Goal: Task Accomplishment & Management: Complete application form

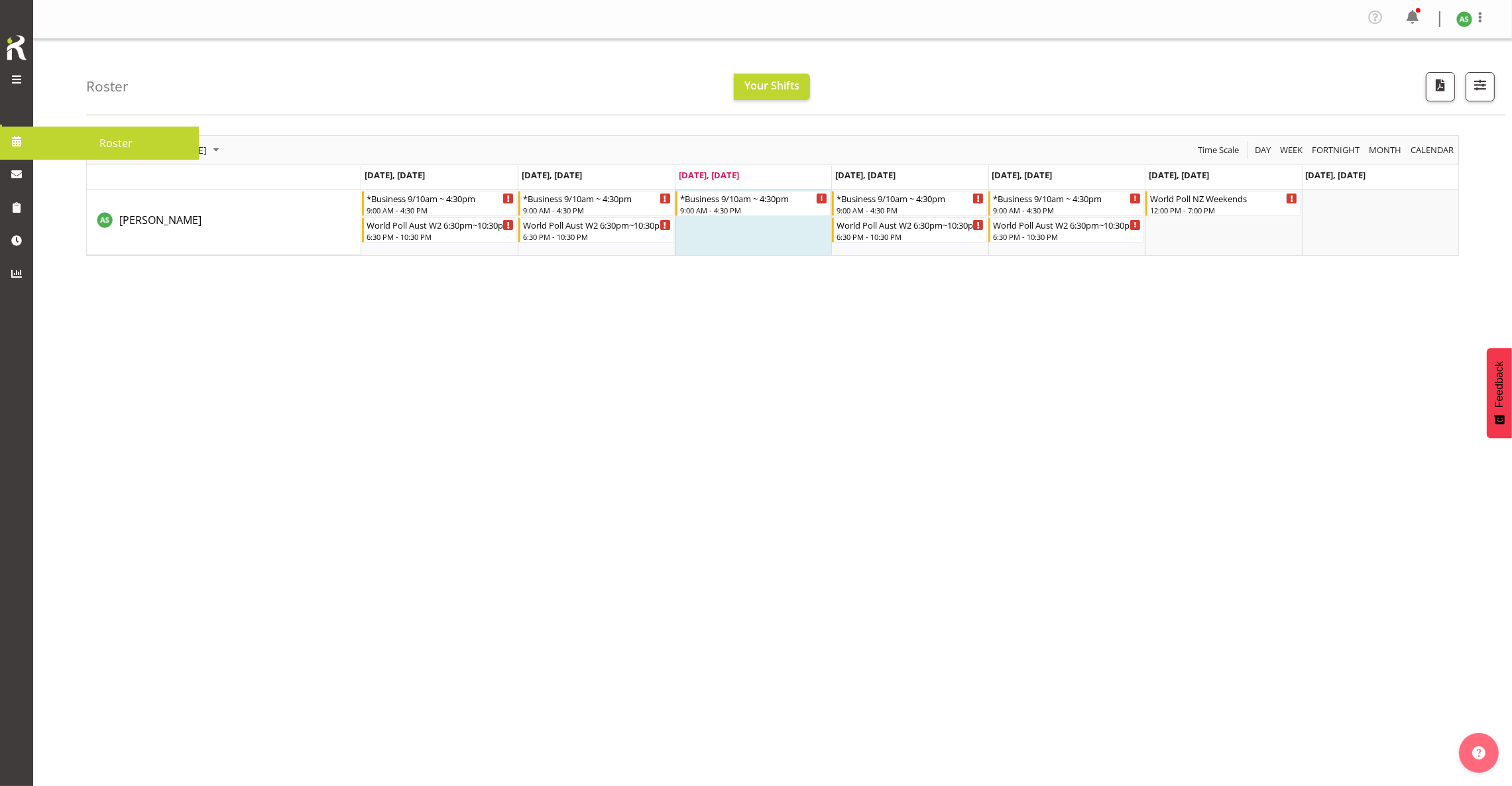
drag, startPoint x: 30, startPoint y: 95, endPoint x: 43, endPoint y: 93, distance: 13.2
click at [43, 93] on div "Symphony Research Roster" at bounding box center [22, 393] width 45 height 786
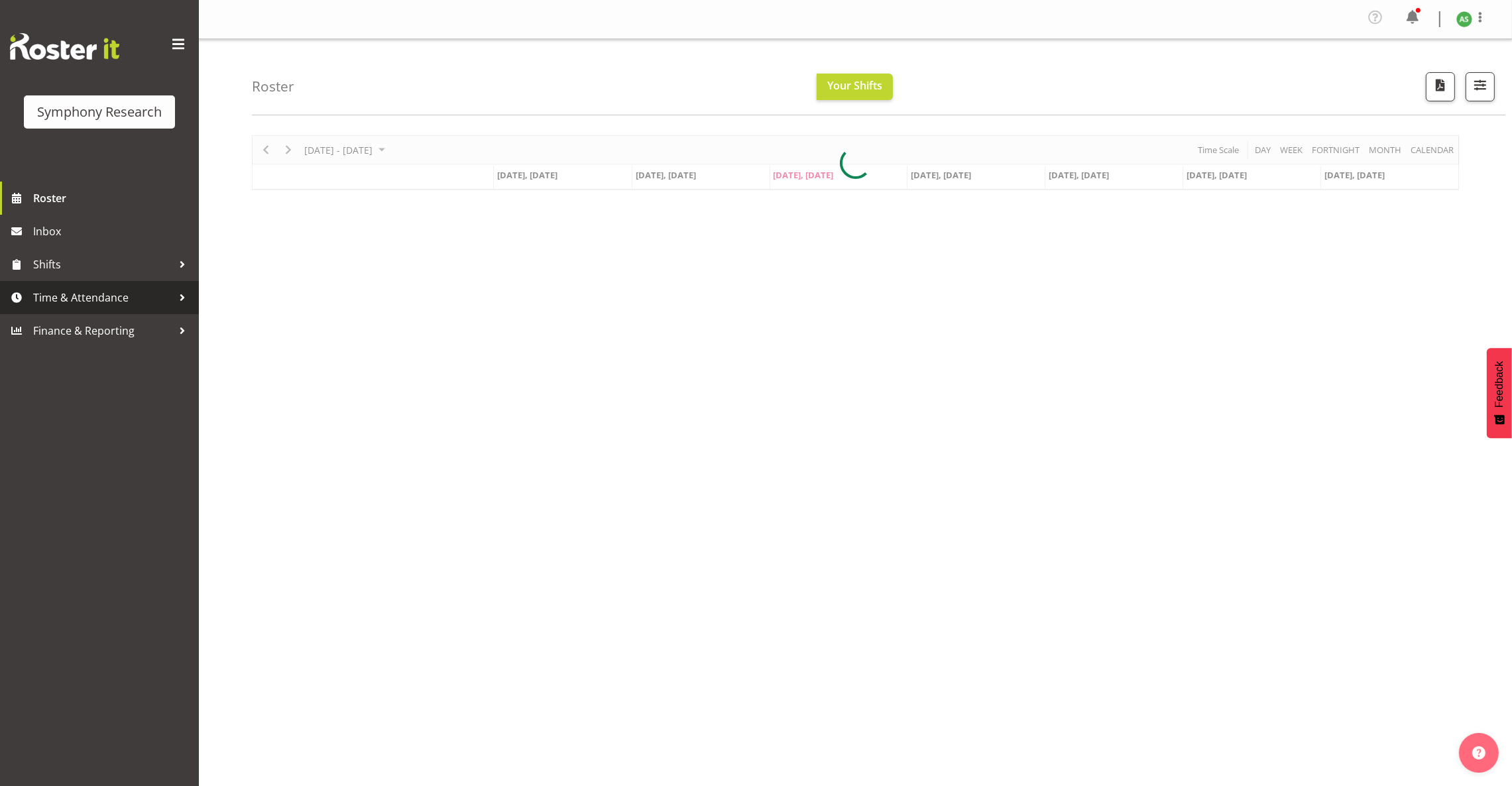
click at [120, 286] on link "Time & Attendance" at bounding box center [99, 297] width 198 height 33
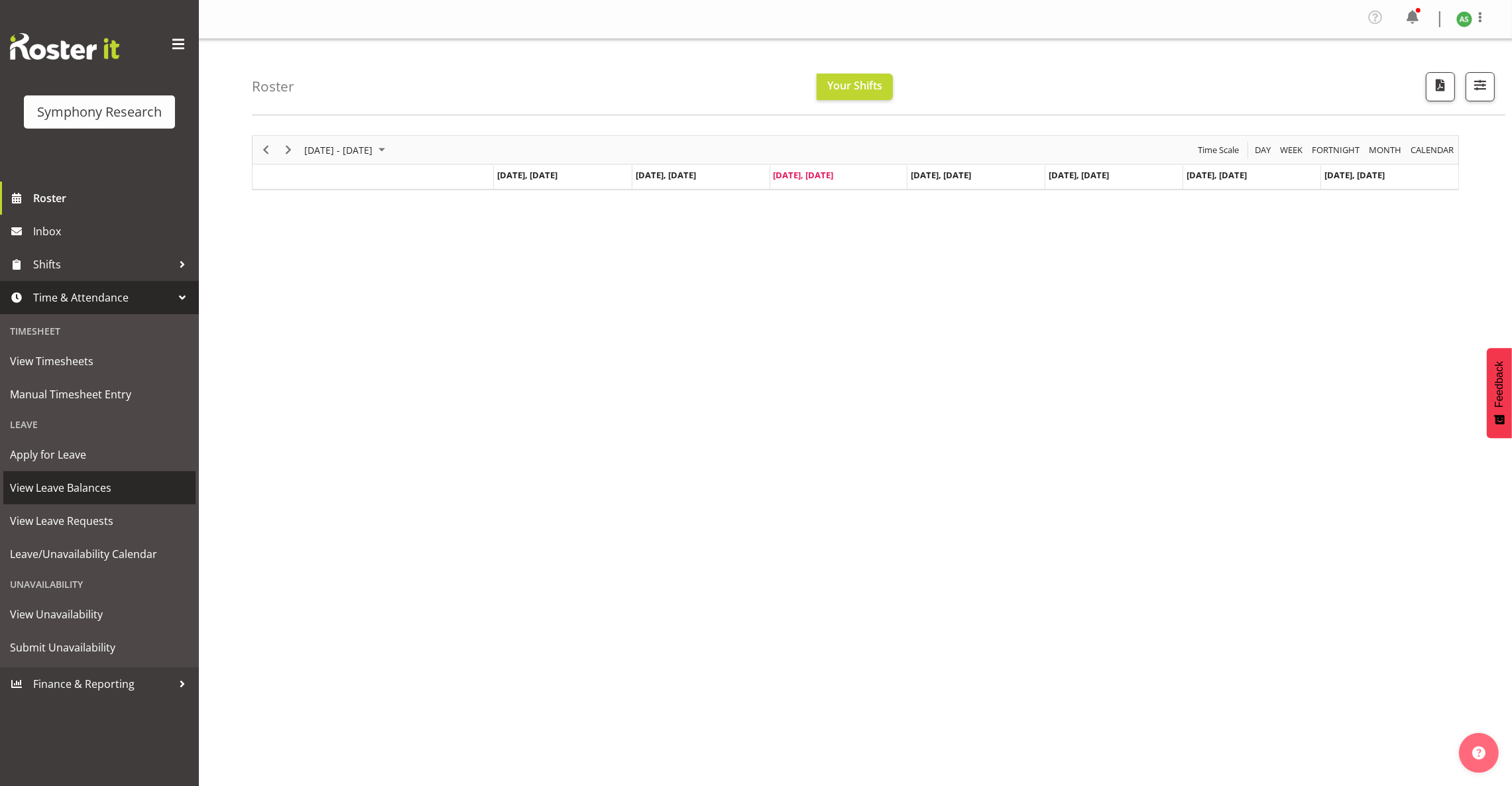
click at [69, 478] on span "View Leave Balances" at bounding box center [100, 488] width 179 height 20
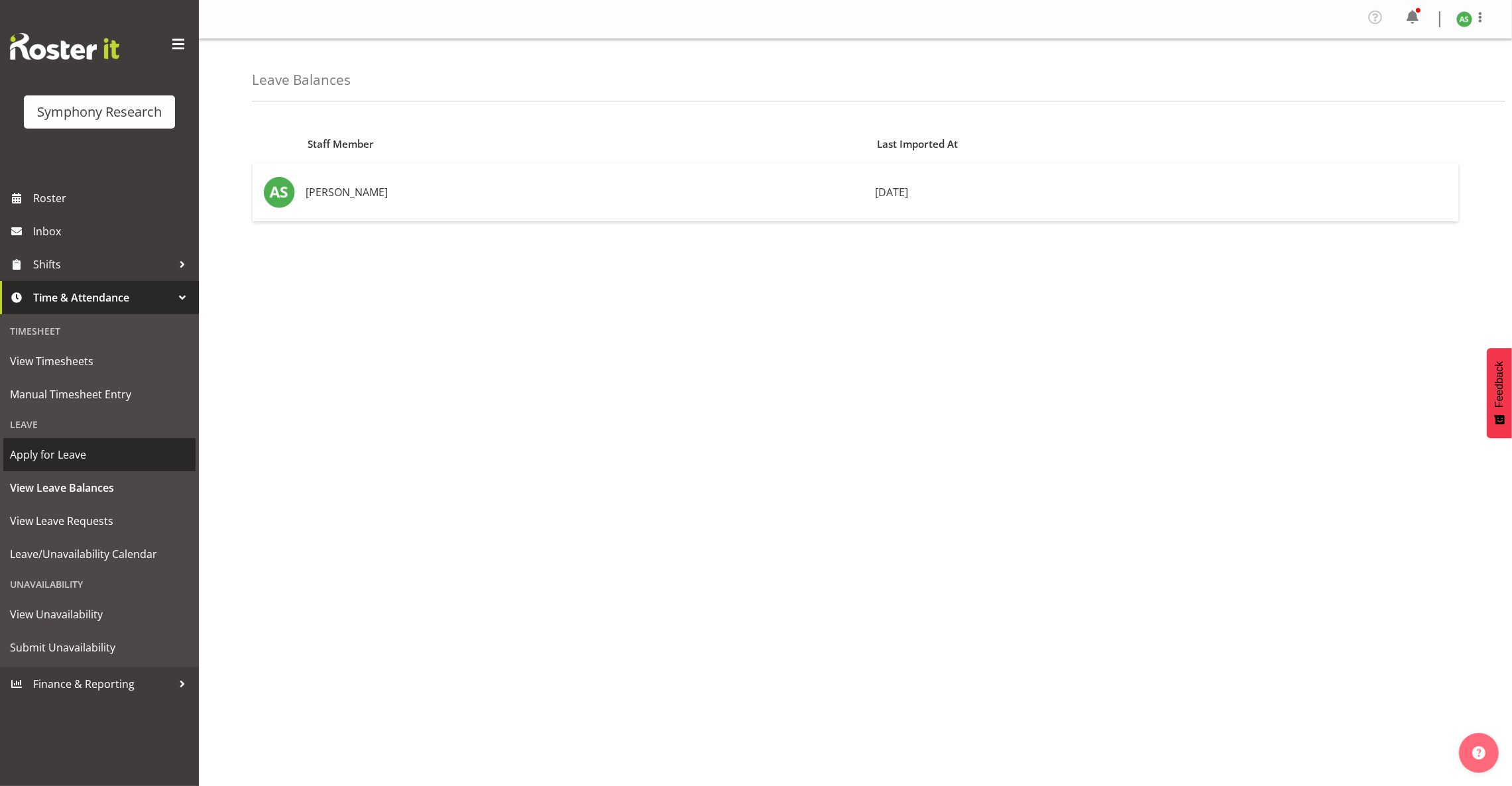
click at [77, 457] on span "Apply for Leave" at bounding box center [100, 455] width 179 height 20
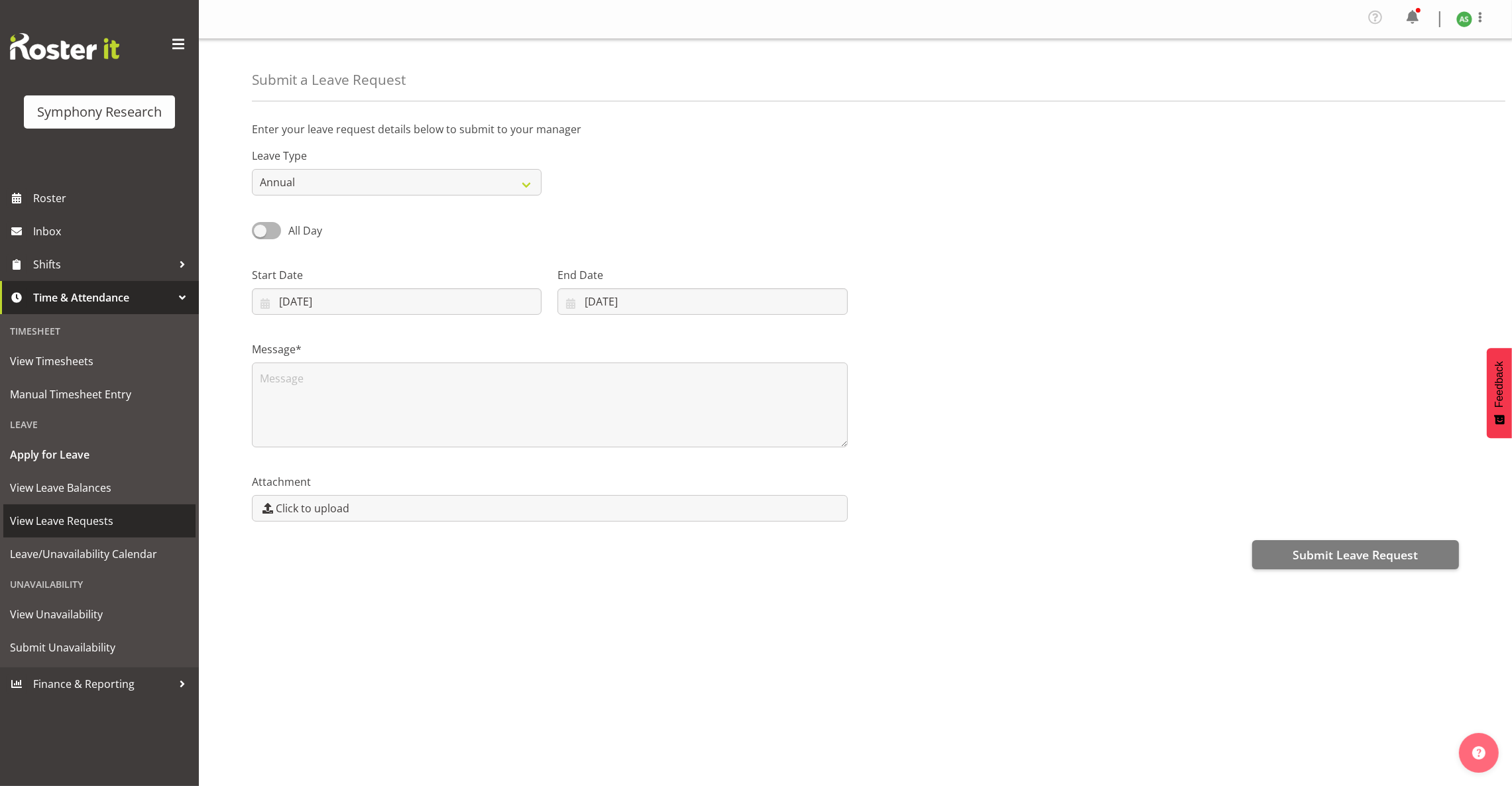
click at [71, 507] on link "View Leave Requests" at bounding box center [100, 521] width 192 height 33
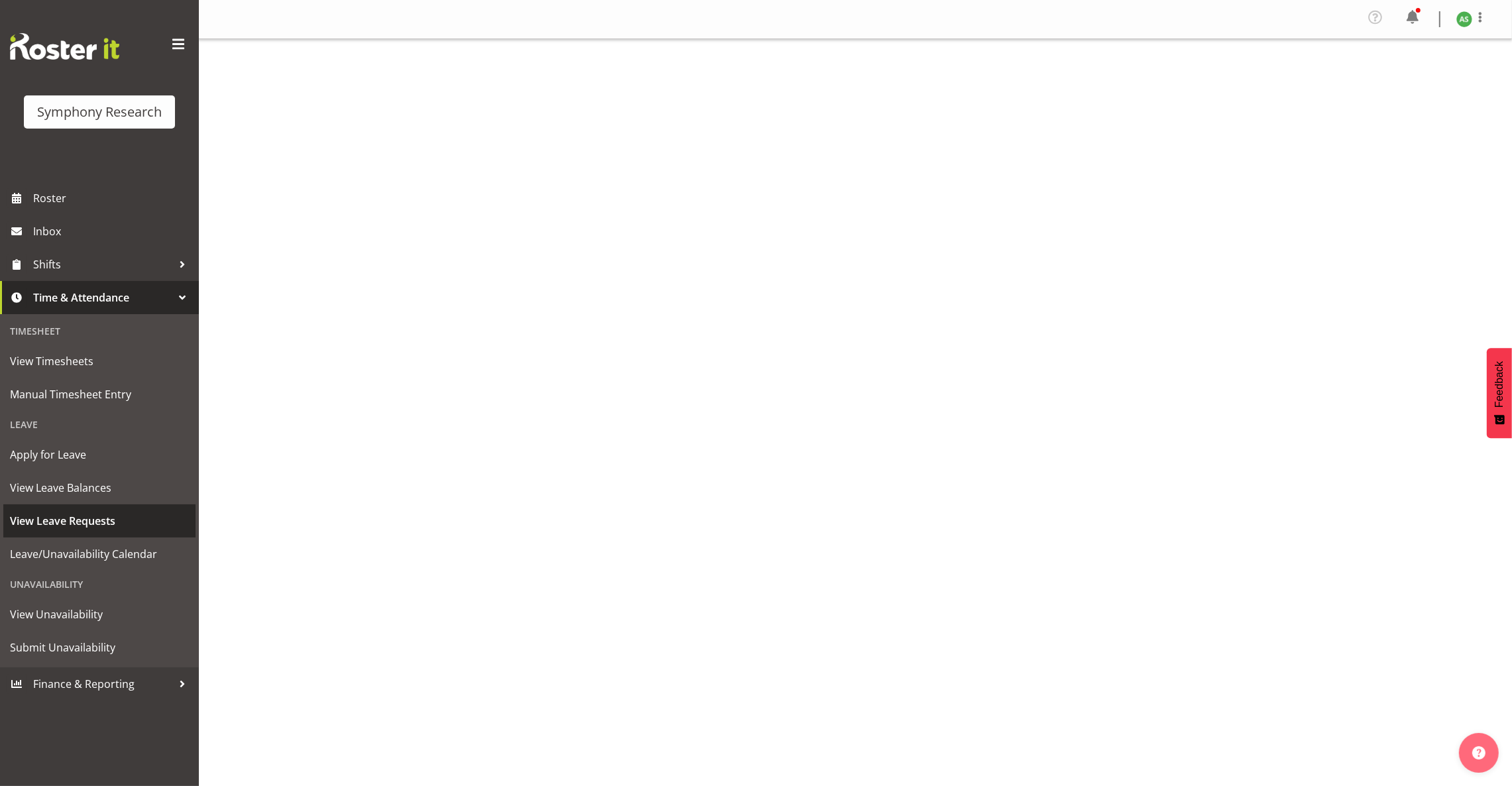
click at [71, 507] on link "View Leave Requests" at bounding box center [100, 521] width 192 height 33
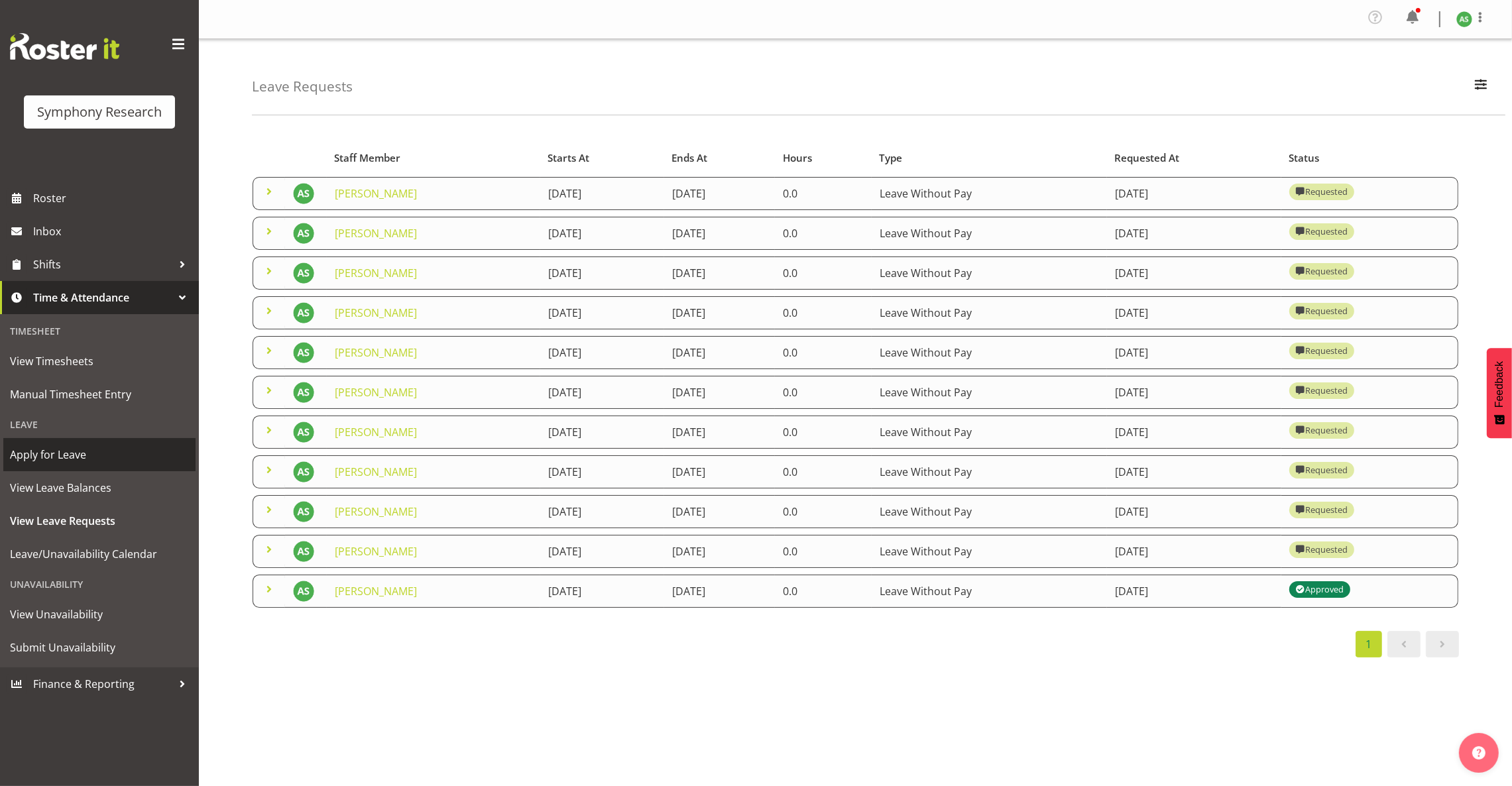
click at [115, 458] on span "Apply for Leave" at bounding box center [100, 455] width 179 height 20
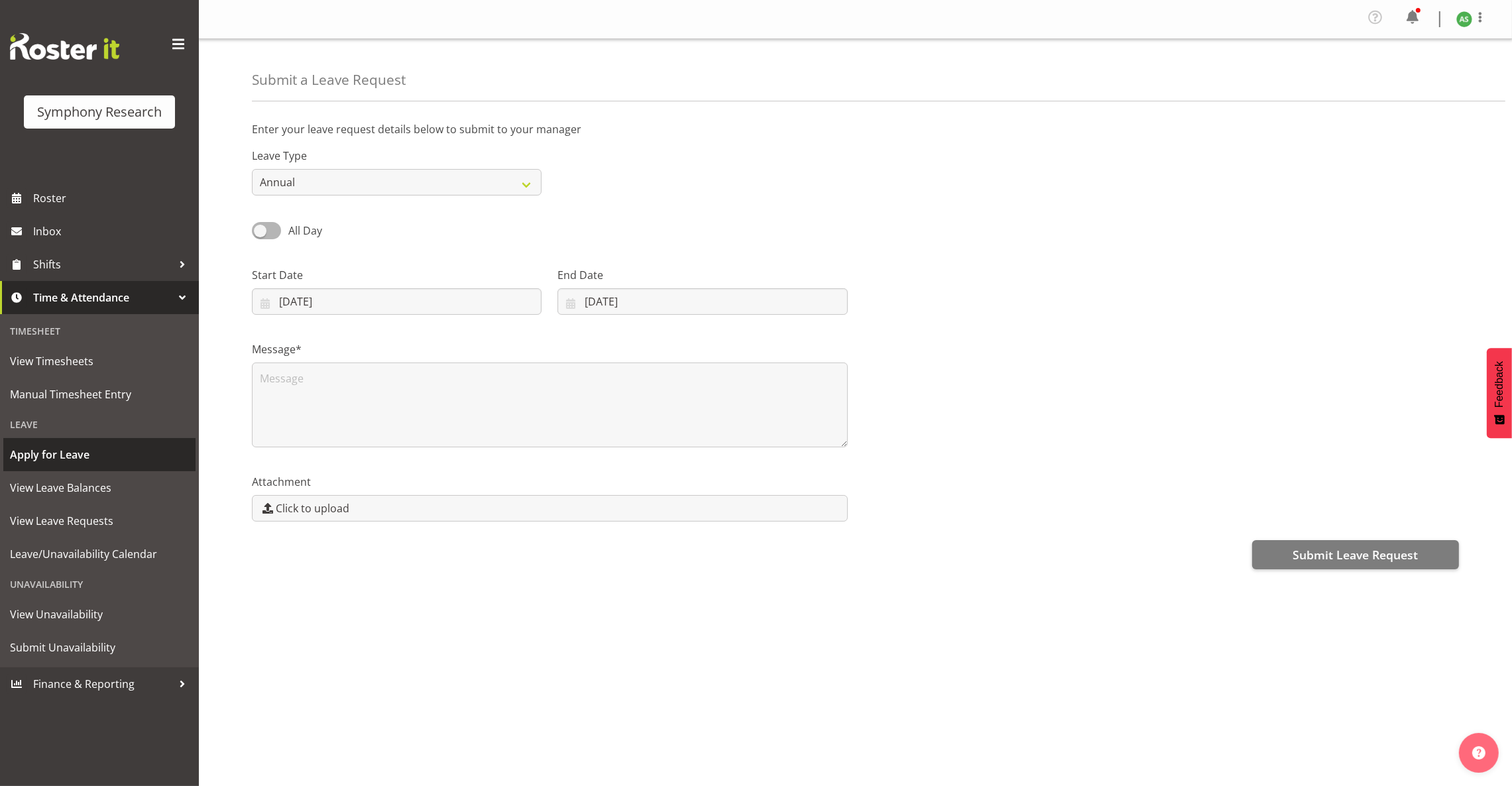
click at [113, 460] on span "Apply for Leave" at bounding box center [100, 455] width 179 height 20
click at [97, 515] on span "View Leave Requests" at bounding box center [100, 521] width 179 height 20
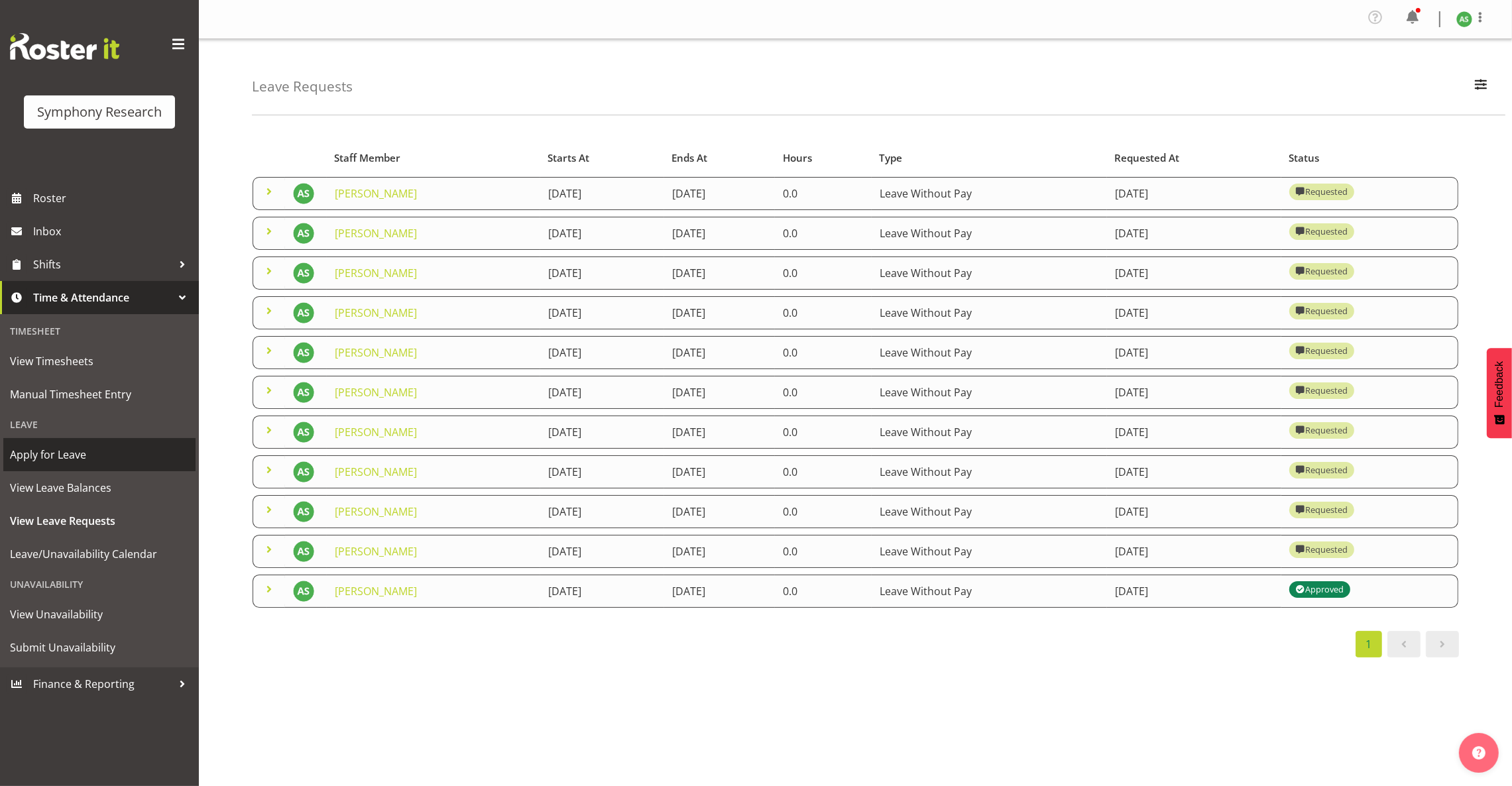
click at [46, 456] on span "Apply for Leave" at bounding box center [100, 455] width 179 height 20
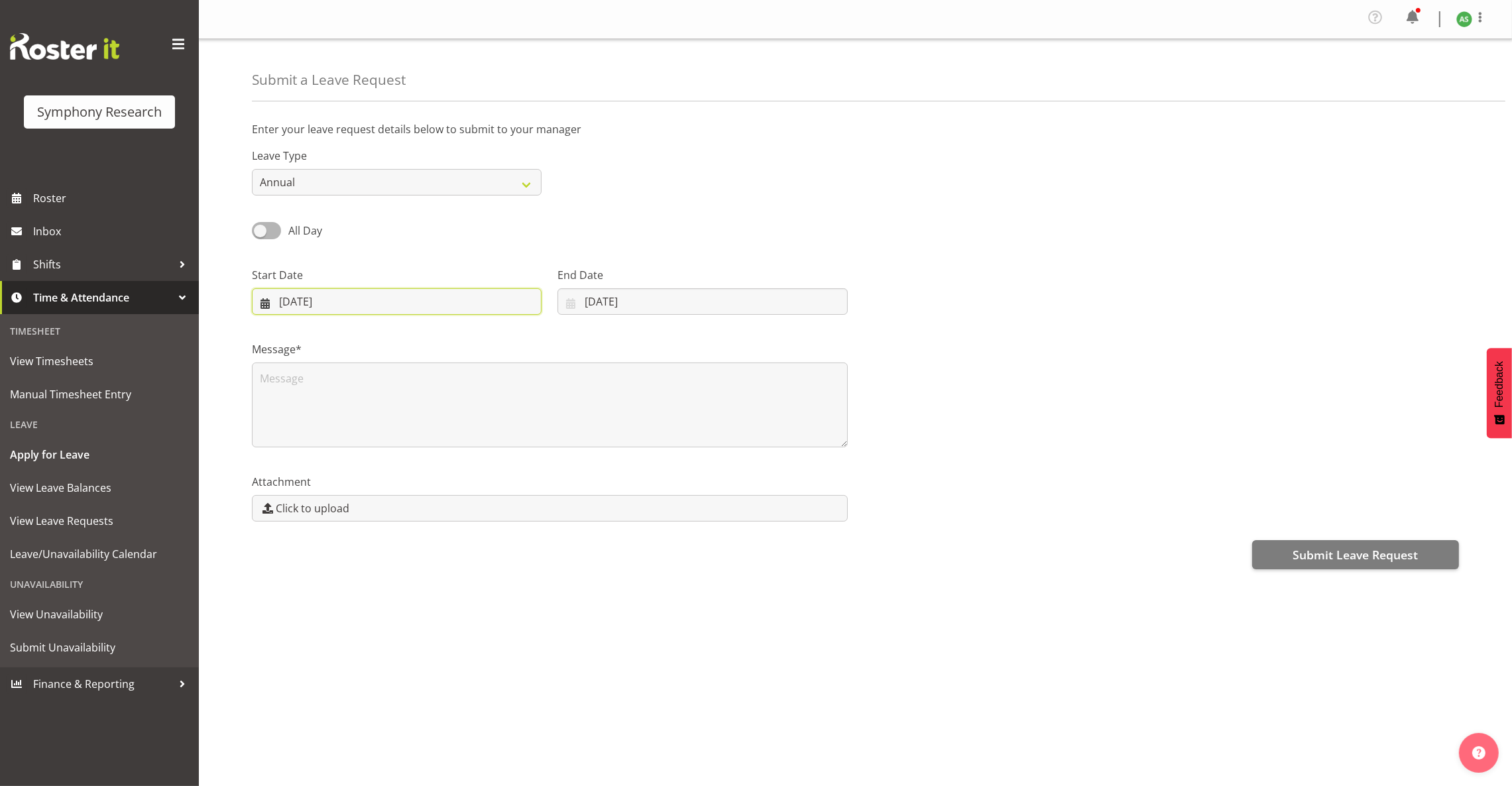
click at [408, 300] on input "[DATE]" at bounding box center [396, 301] width 289 height 27
click at [373, 453] on link "17" at bounding box center [373, 460] width 28 height 25
type input "17/09/2025"
click at [612, 306] on input "10/09/2025" at bounding box center [702, 301] width 289 height 27
click at [659, 453] on link "17" at bounding box center [663, 460] width 28 height 25
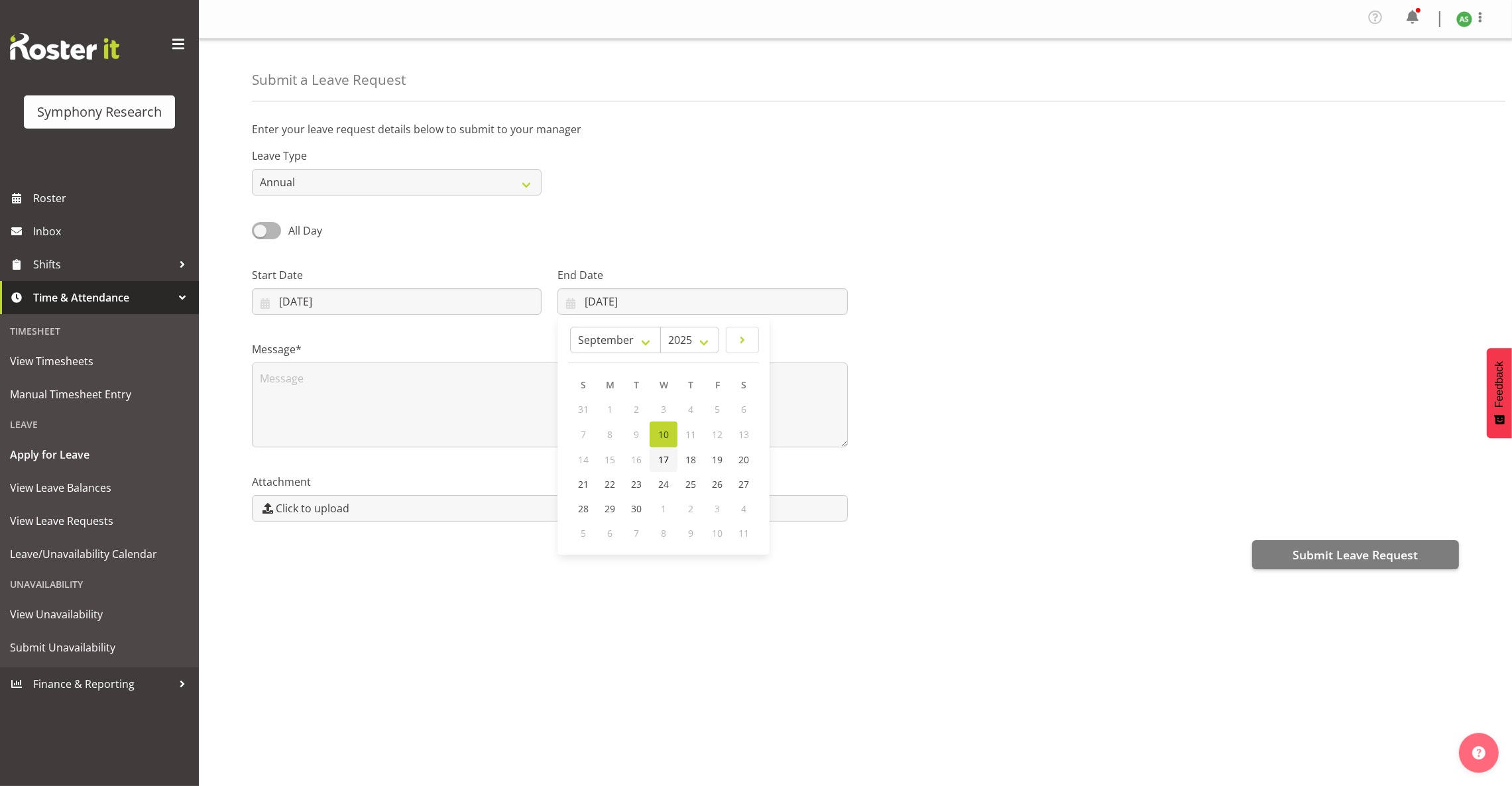
type input "17/09/2025"
click at [381, 181] on select "Annual Sick Leave Without Pay Bereavement Domestic Violence Parental Jury Servi…" at bounding box center [396, 182] width 289 height 27
select select "Leave Without Pay"
click at [252, 170] on select "Annual Sick Leave Without Pay Bereavement Domestic Violence Parental Jury Servi…" at bounding box center [396, 182] width 289 height 27
click at [260, 227] on span at bounding box center [266, 230] width 29 height 17
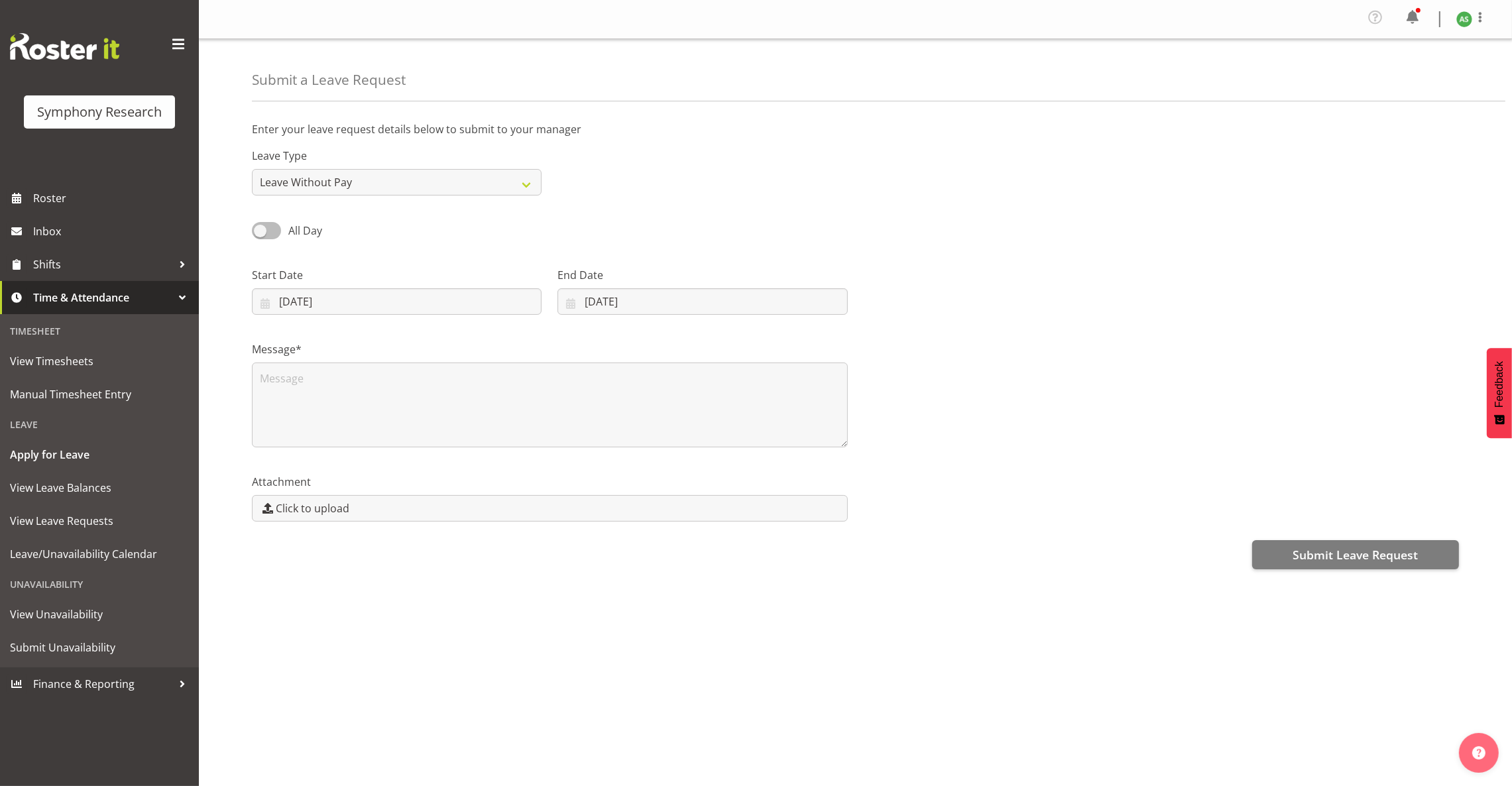
click at [260, 227] on input "All Day" at bounding box center [256, 230] width 9 height 9
checkbox input "true"
type input "10/09/2025"
click at [588, 302] on input "00:00" at bounding box center [702, 301] width 289 height 27
click at [641, 336] on select "00 01 02 03 04 05 06 07 08 09 10 11 12 13 14 15 16 17 18 19 20 21 22 23" at bounding box center [647, 336] width 30 height 27
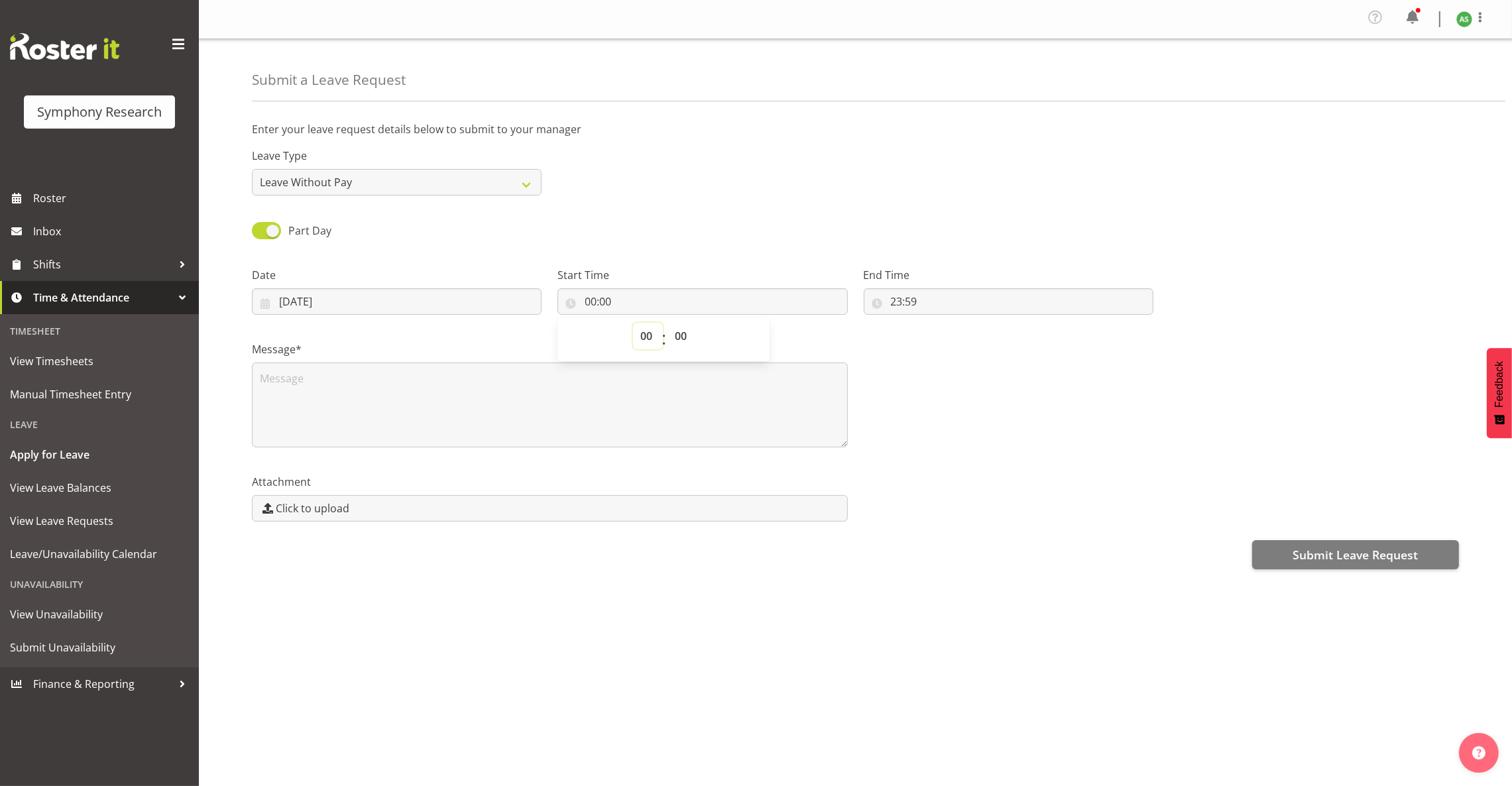
select select "18"
click at [633, 324] on select "00 01 02 03 04 05 06 07 08 09 10 11 12 13 14 15 16 17 18 19 20 21 22 23" at bounding box center [647, 336] width 30 height 27
type input "18:00"
click at [590, 300] on input "18:00" at bounding box center [702, 301] width 289 height 27
click at [593, 304] on input "18:00" at bounding box center [702, 301] width 289 height 27
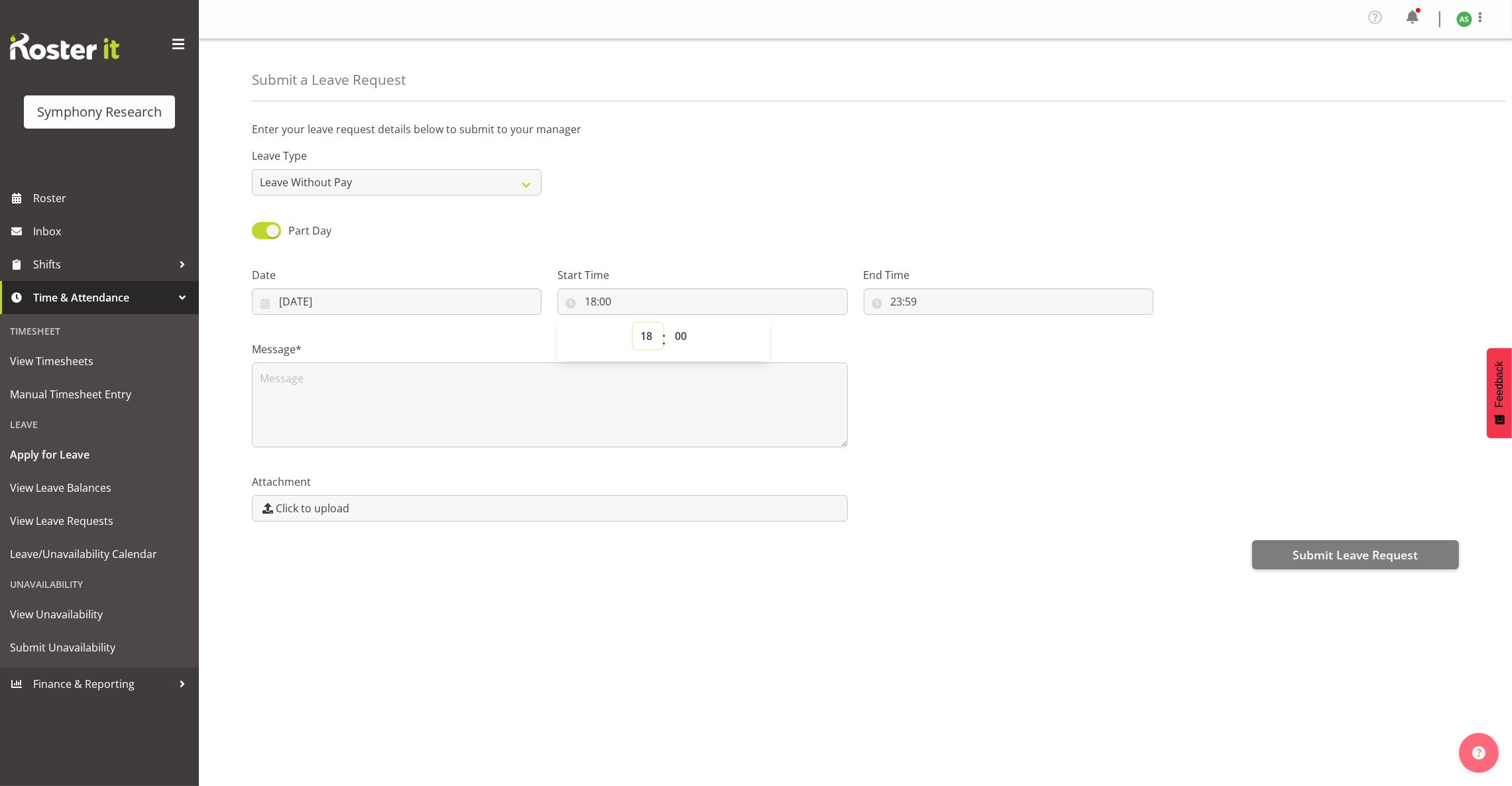
click at [644, 333] on select "00 01 02 03 04 05 06 07 08 09 10 11 12 13 14 15 16 17 18 19 20 21 22 23" at bounding box center [647, 336] width 30 height 27
select select "17"
click at [633, 324] on select "00 01 02 03 04 05 06 07 08 09 10 11 12 13 14 15 16 17 18 19 20 21 22 23" at bounding box center [647, 336] width 30 height 27
type input "17:00"
click at [454, 296] on input "10/09/2025" at bounding box center [396, 301] width 289 height 27
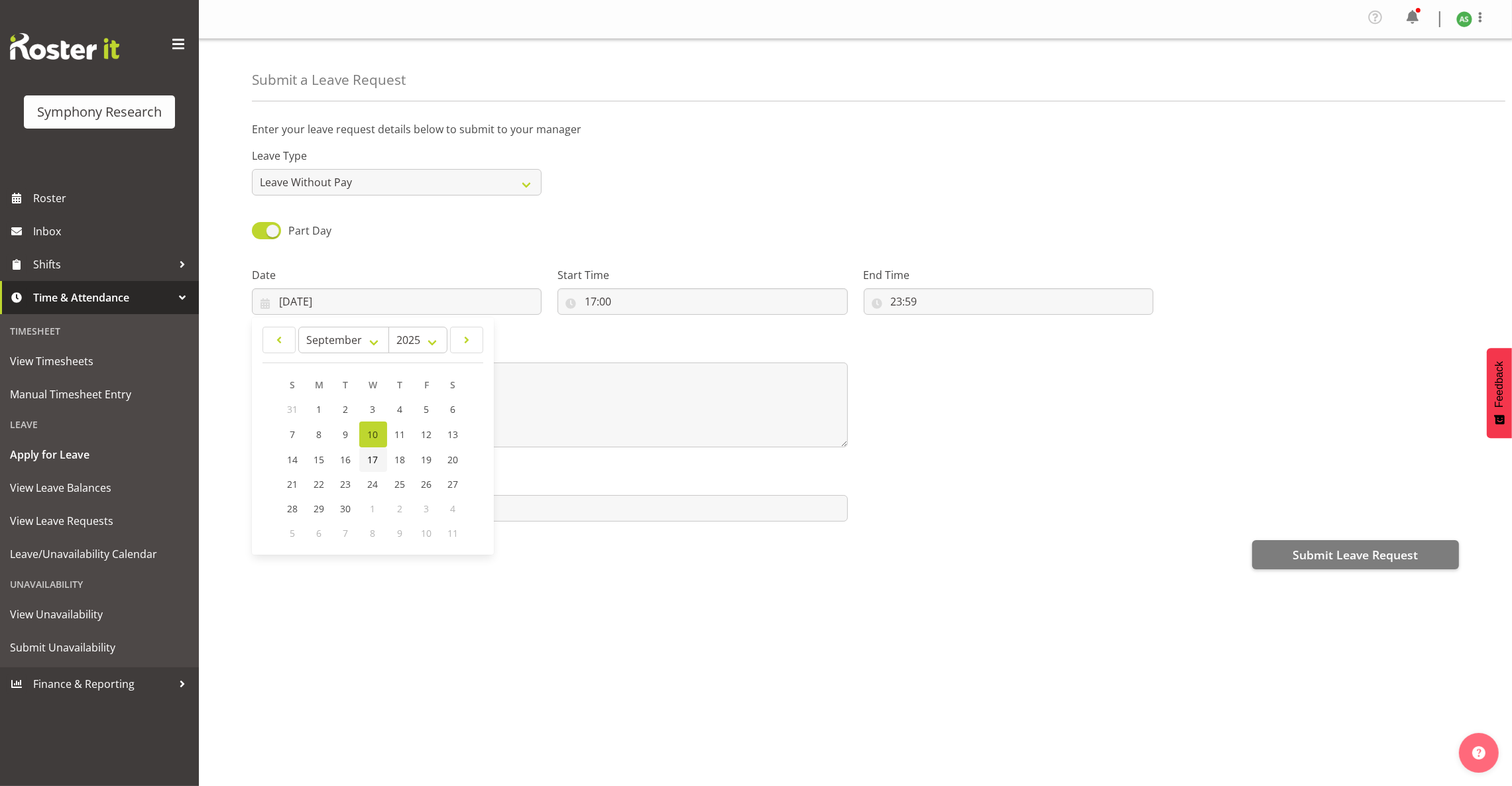
click at [375, 456] on span "17" at bounding box center [373, 459] width 11 height 12
type input "17/09/2025"
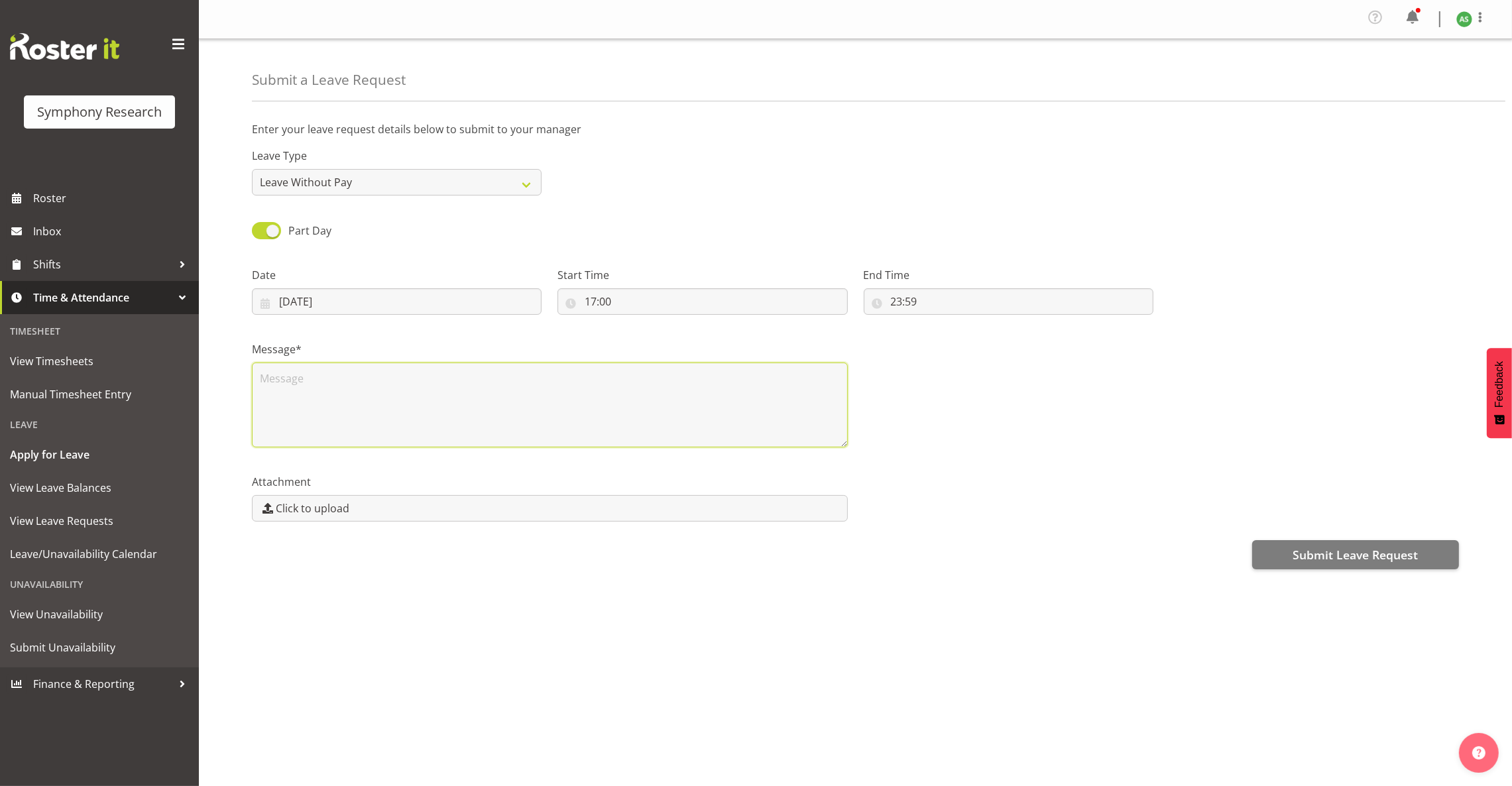
click at [373, 400] on textarea at bounding box center [550, 405] width 596 height 85
type textarea "L"
click at [983, 471] on div "Attachment Click to upload" at bounding box center [855, 492] width 1223 height 74
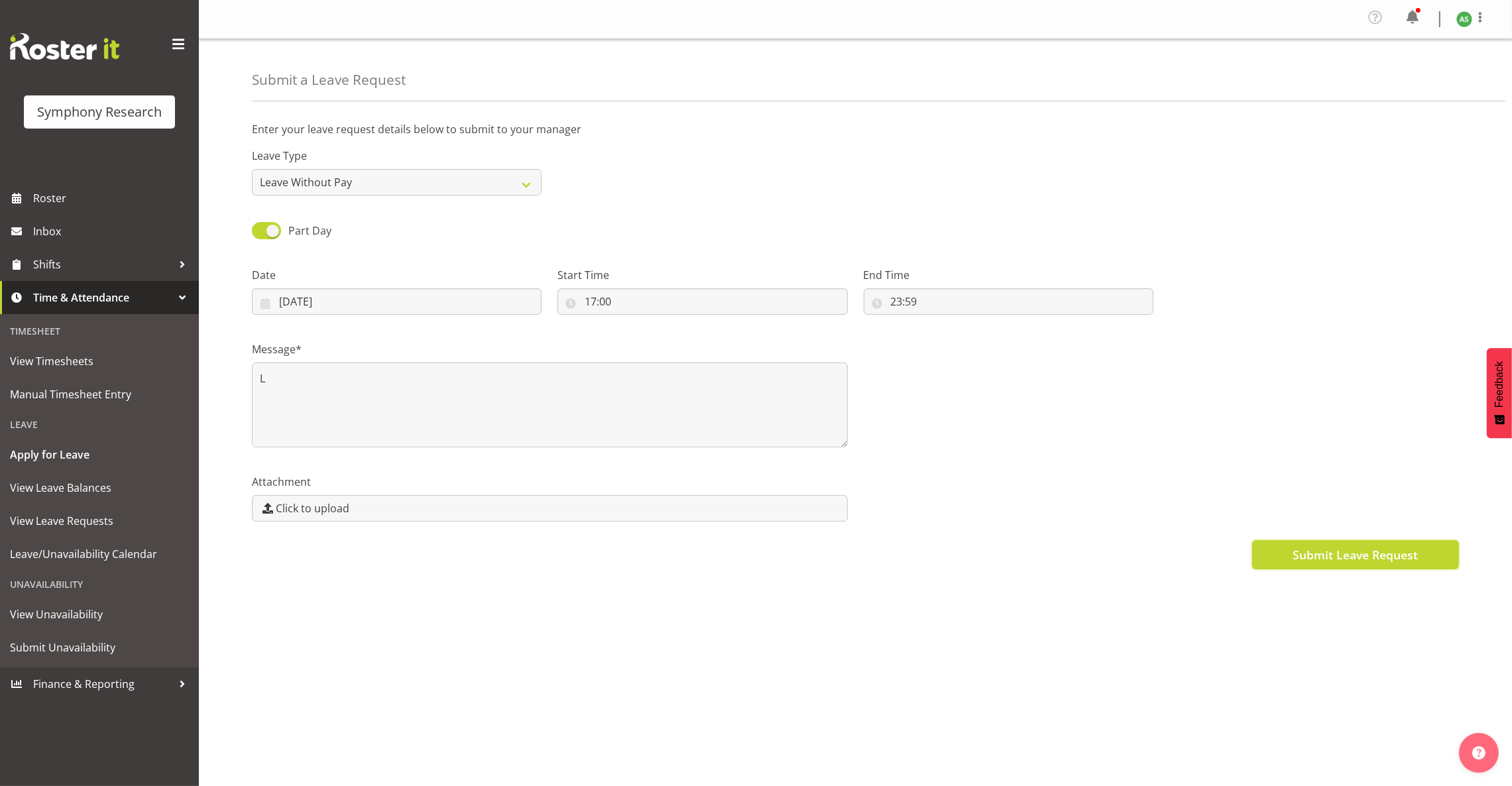
click at [1275, 558] on button "Submit Leave Request" at bounding box center [1355, 554] width 207 height 29
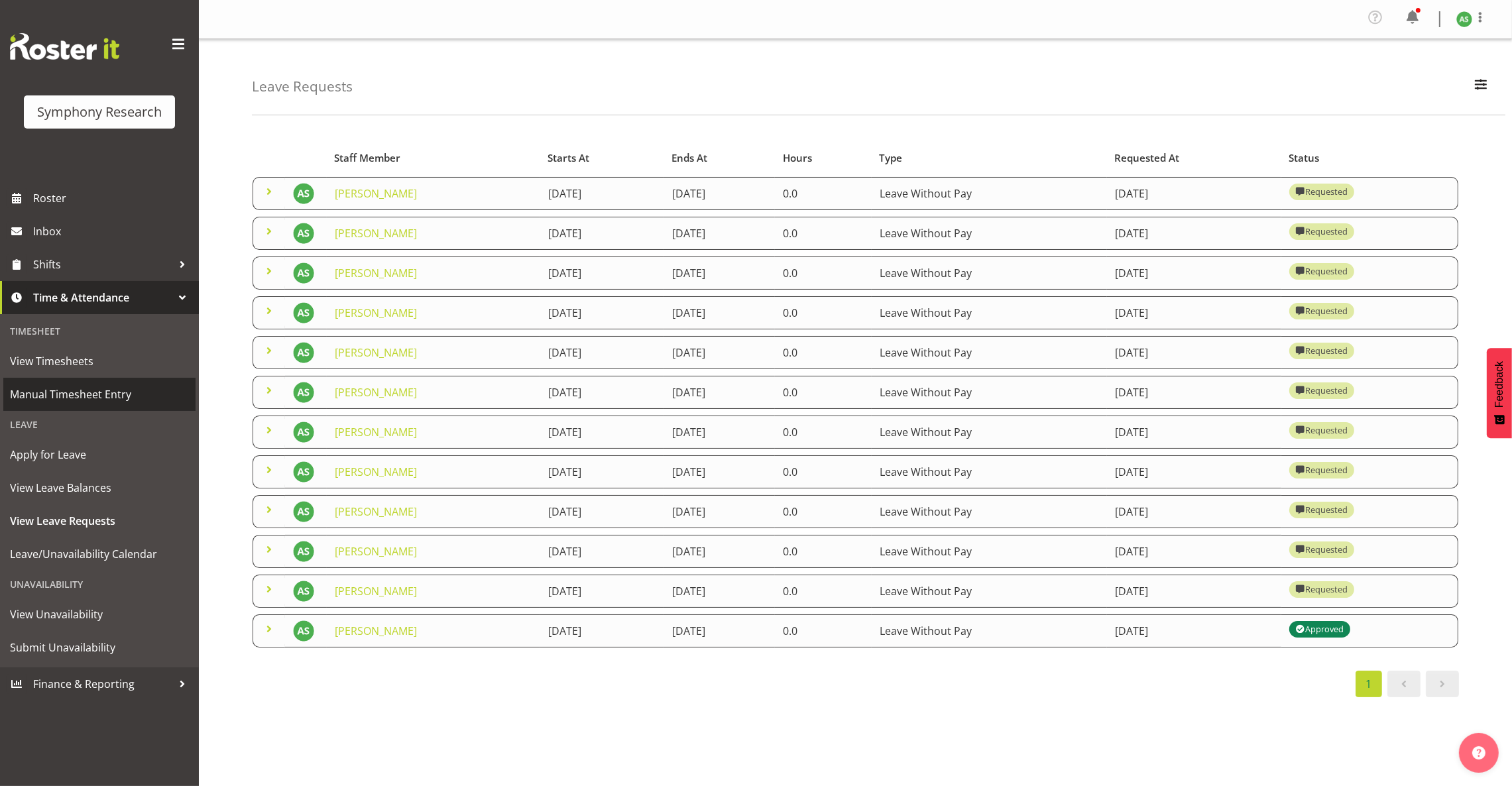
click at [110, 388] on span "Manual Timesheet Entry" at bounding box center [100, 395] width 179 height 20
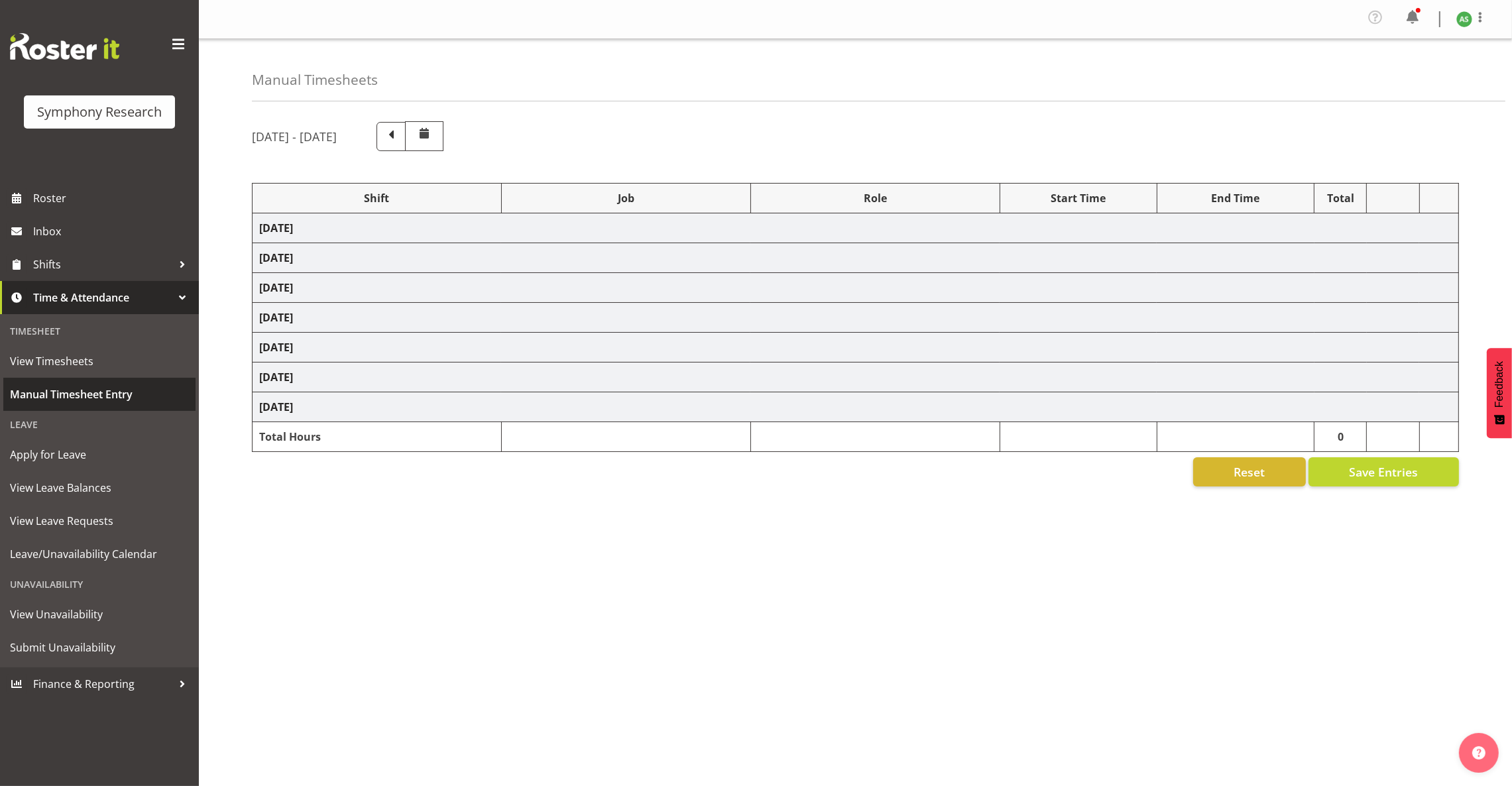
select select "81297"
select select "10587"
select select "47"
select select "81297"
select select "10587"
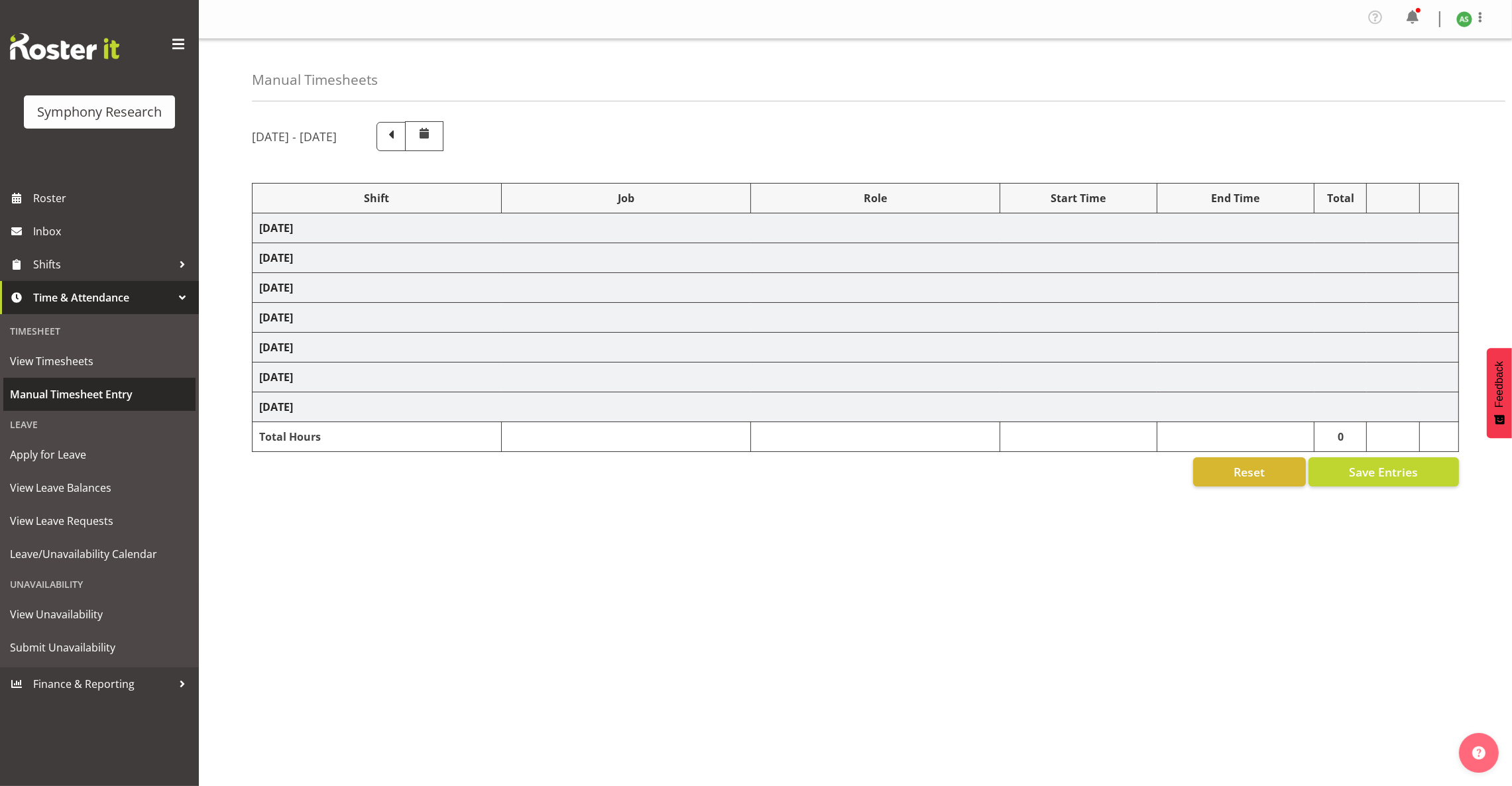
select select "47"
select select "56692"
select select "10499"
select select "47"
select select "26078"
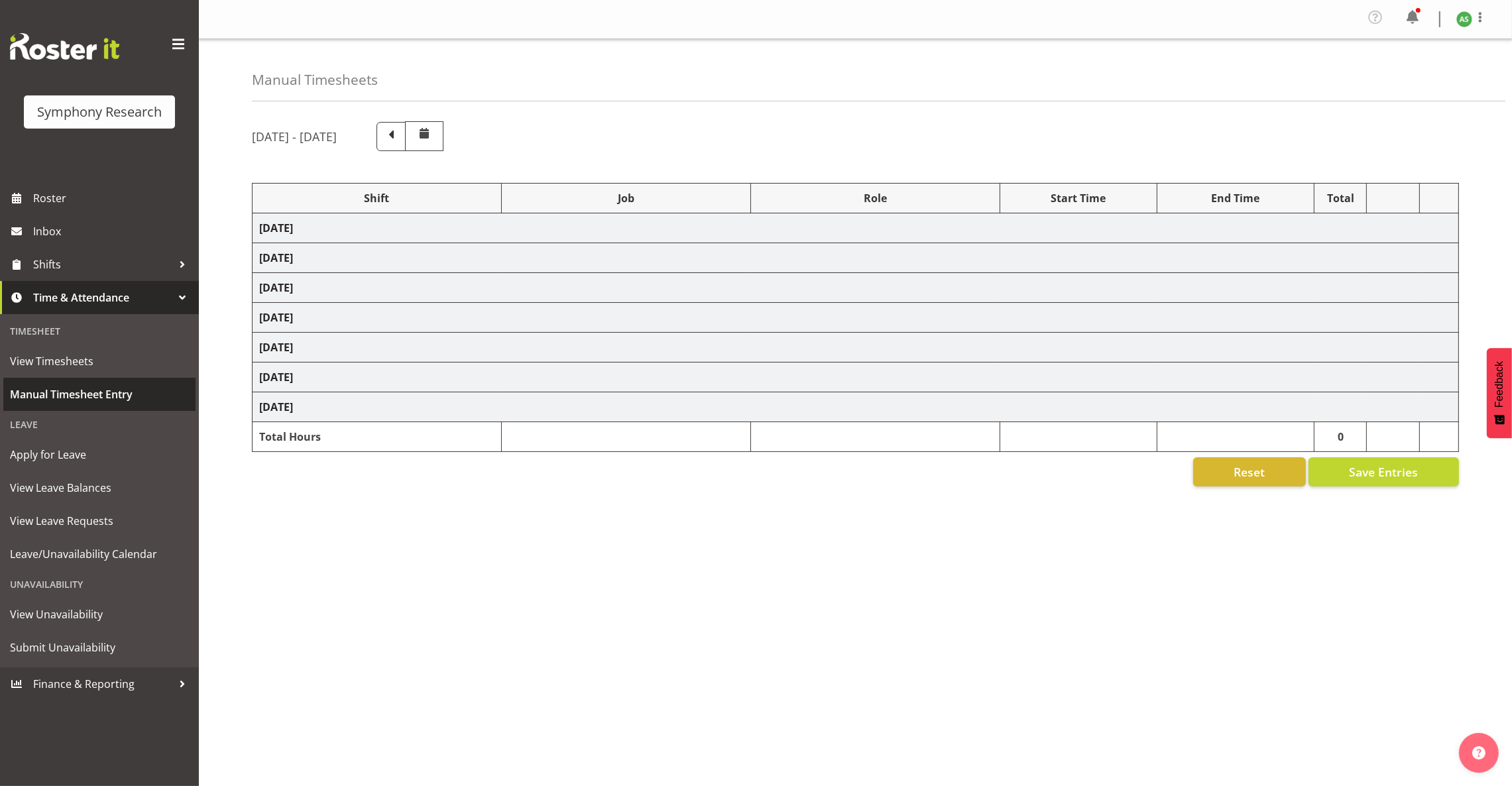
select select "10585"
select select "26078"
select select "10585"
select select "47"
select select "26078"
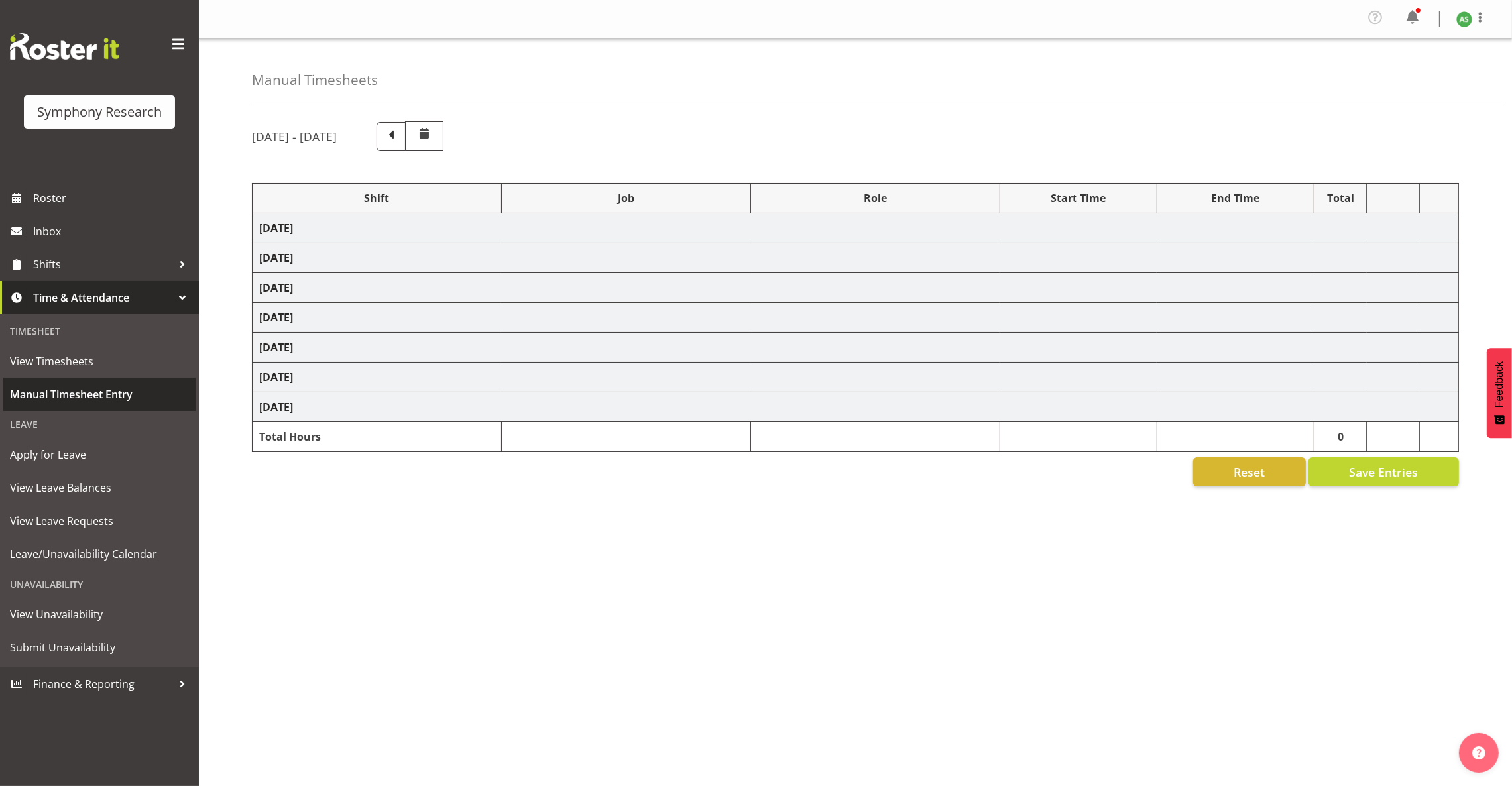
select select "10585"
select select "47"
select select "56692"
select select "10527"
select select "47"
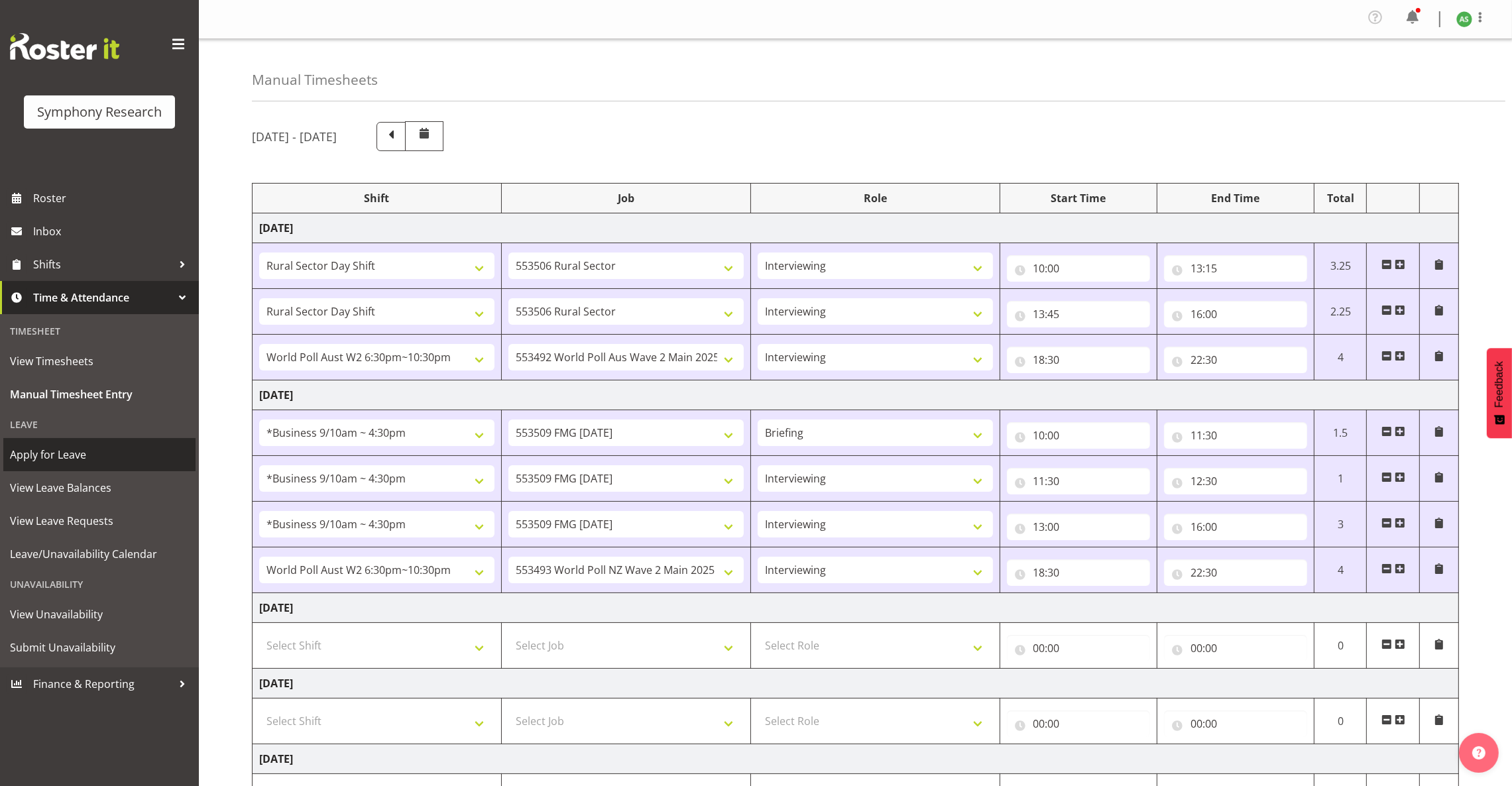
click at [96, 460] on span "Apply for Leave" at bounding box center [100, 455] width 179 height 20
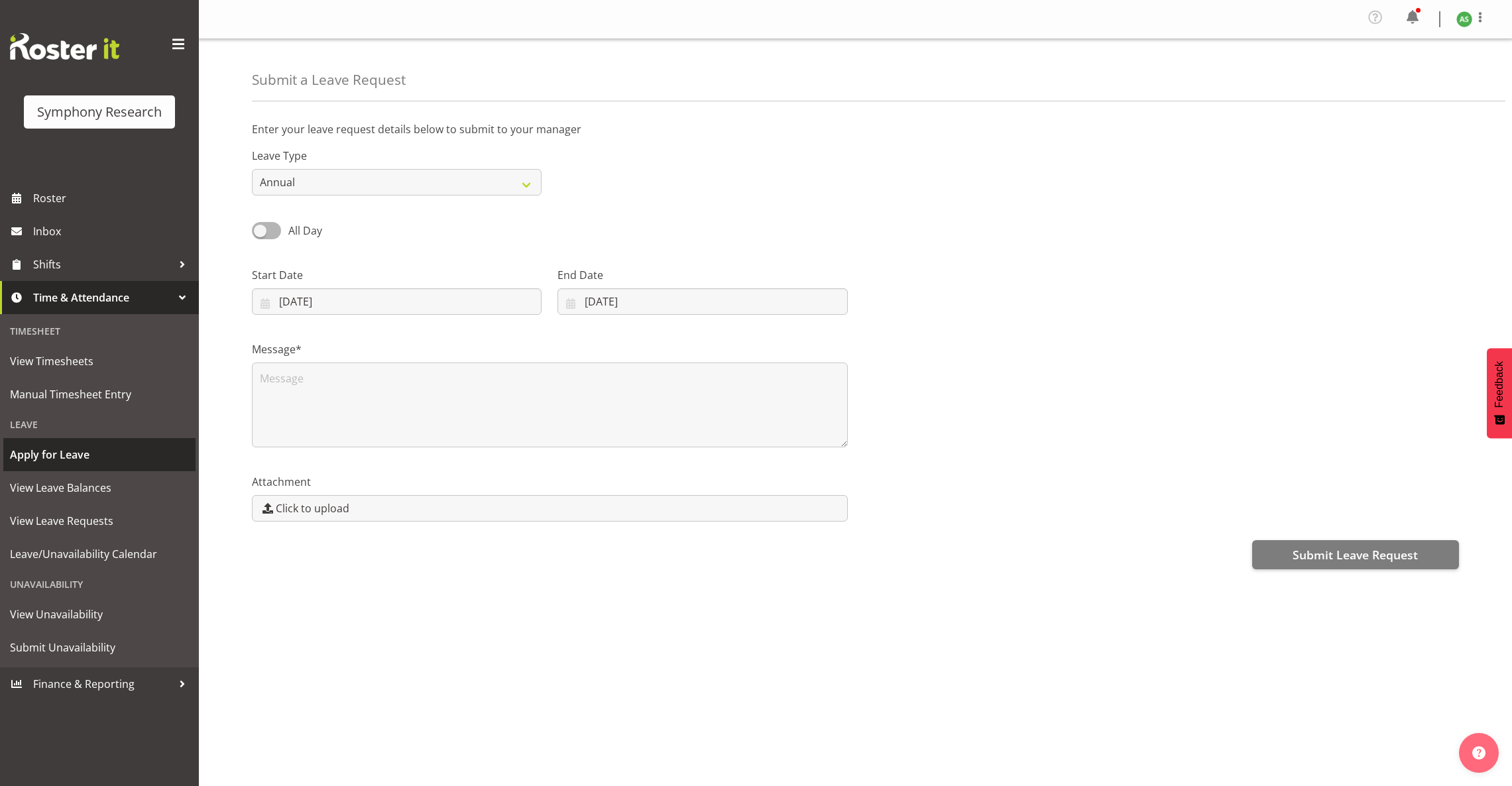
select select "8"
select select "2025"
click at [370, 307] on input "[DATE]" at bounding box center [396, 301] width 289 height 27
click at [297, 479] on link "21" at bounding box center [293, 484] width 27 height 25
type input "[DATE]"
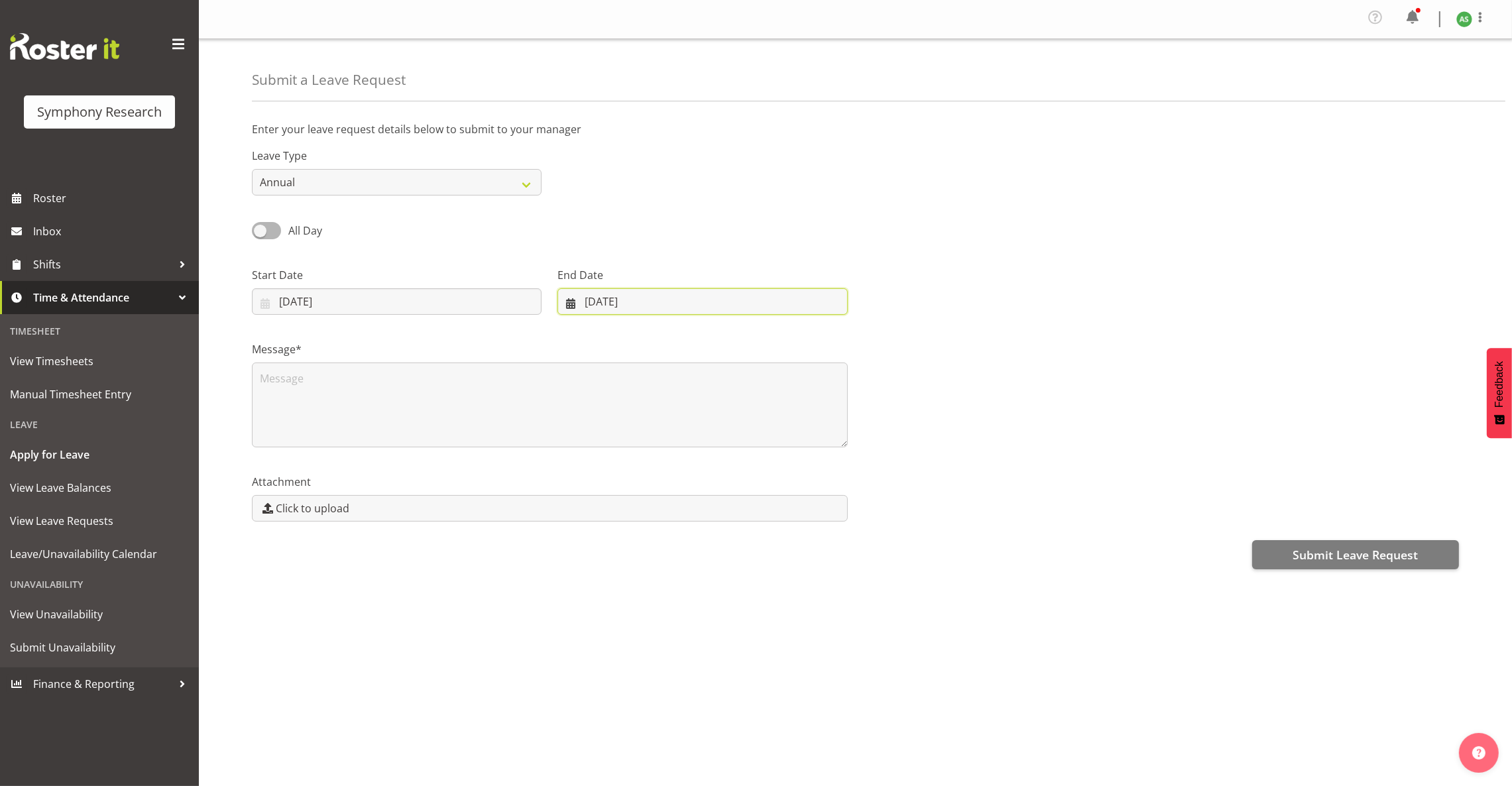
click at [607, 304] on input "[DATE]" at bounding box center [702, 301] width 289 height 27
click at [580, 489] on span "21" at bounding box center [583, 484] width 11 height 12
type input "[DATE]"
click at [344, 186] on select "Annual Sick Leave Without Pay Bereavement Domestic Violence Parental Jury Servi…" at bounding box center [396, 182] width 289 height 27
select select "Leave Without Pay"
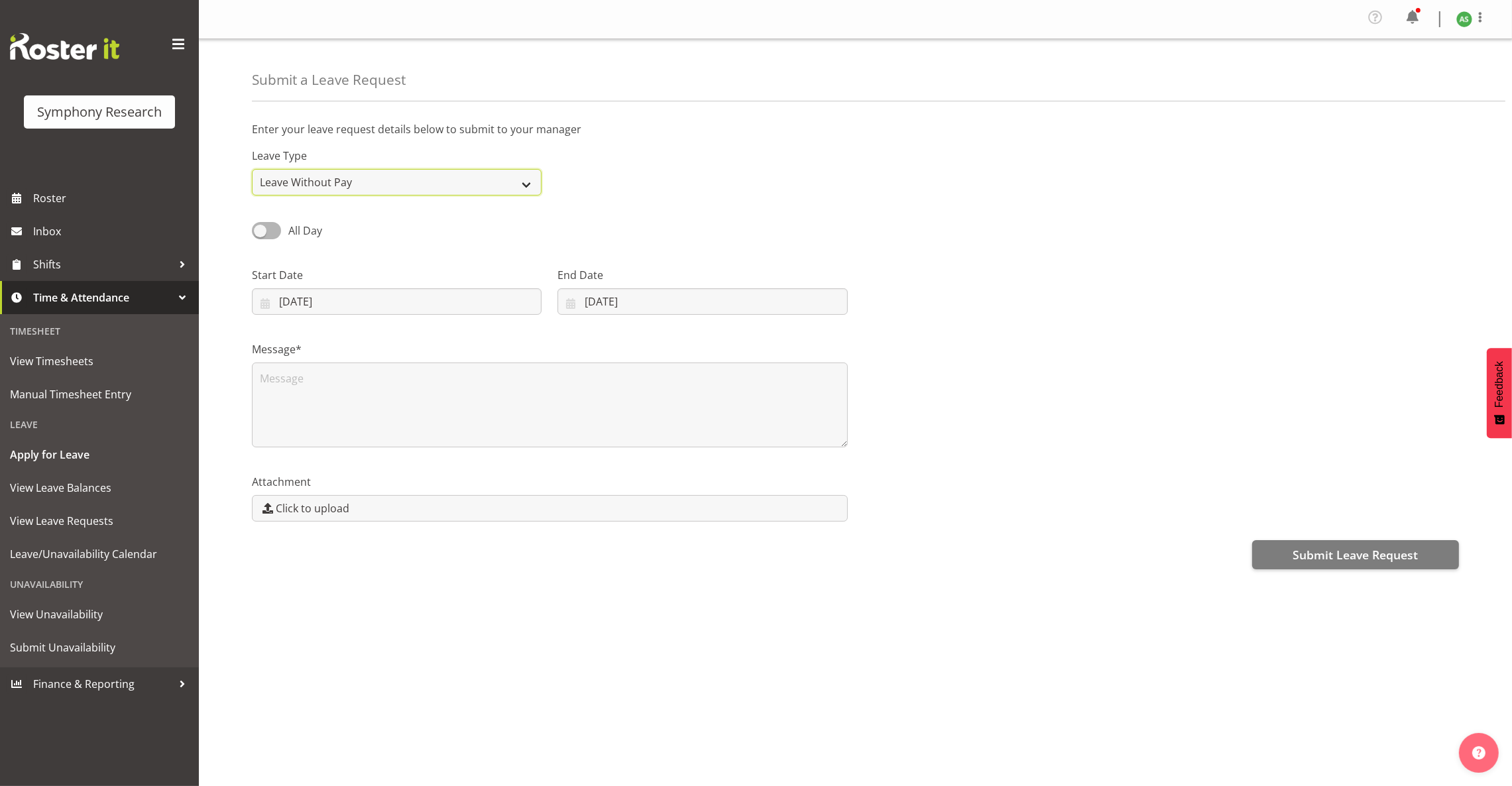
click at [252, 170] on select "Annual Sick Leave Without Pay Bereavement Domestic Violence Parental Jury Servi…" at bounding box center [396, 182] width 289 height 27
click at [271, 230] on span at bounding box center [266, 230] width 29 height 17
click at [261, 230] on input "All Day" at bounding box center [256, 230] width 9 height 9
checkbox input "true"
type input "[DATE]"
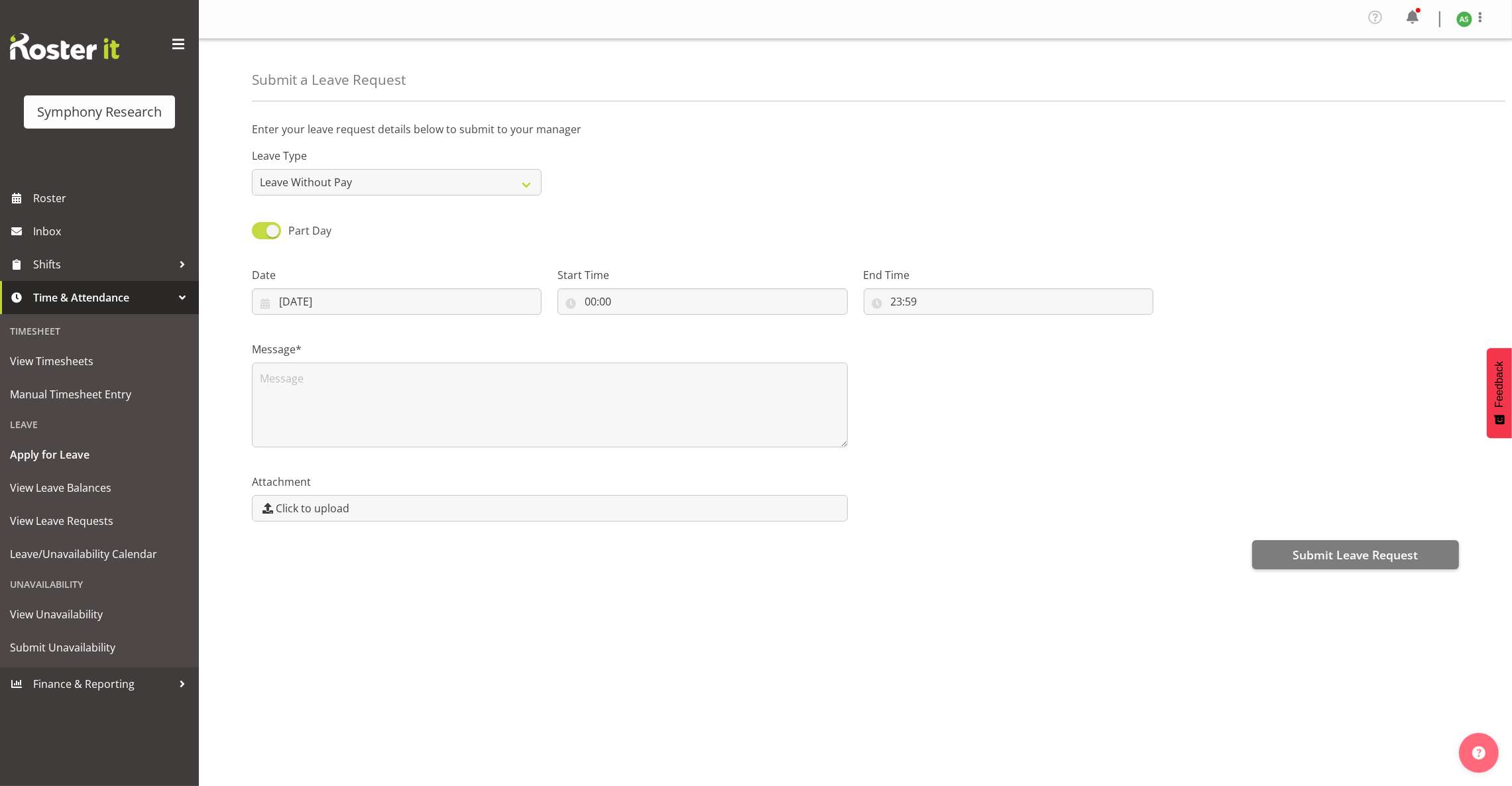
click at [264, 230] on span at bounding box center [266, 230] width 29 height 17
click at [261, 230] on input "Part Day" at bounding box center [256, 230] width 9 height 9
checkbox input "false"
type input "[DATE]"
click at [364, 392] on textarea at bounding box center [550, 405] width 596 height 85
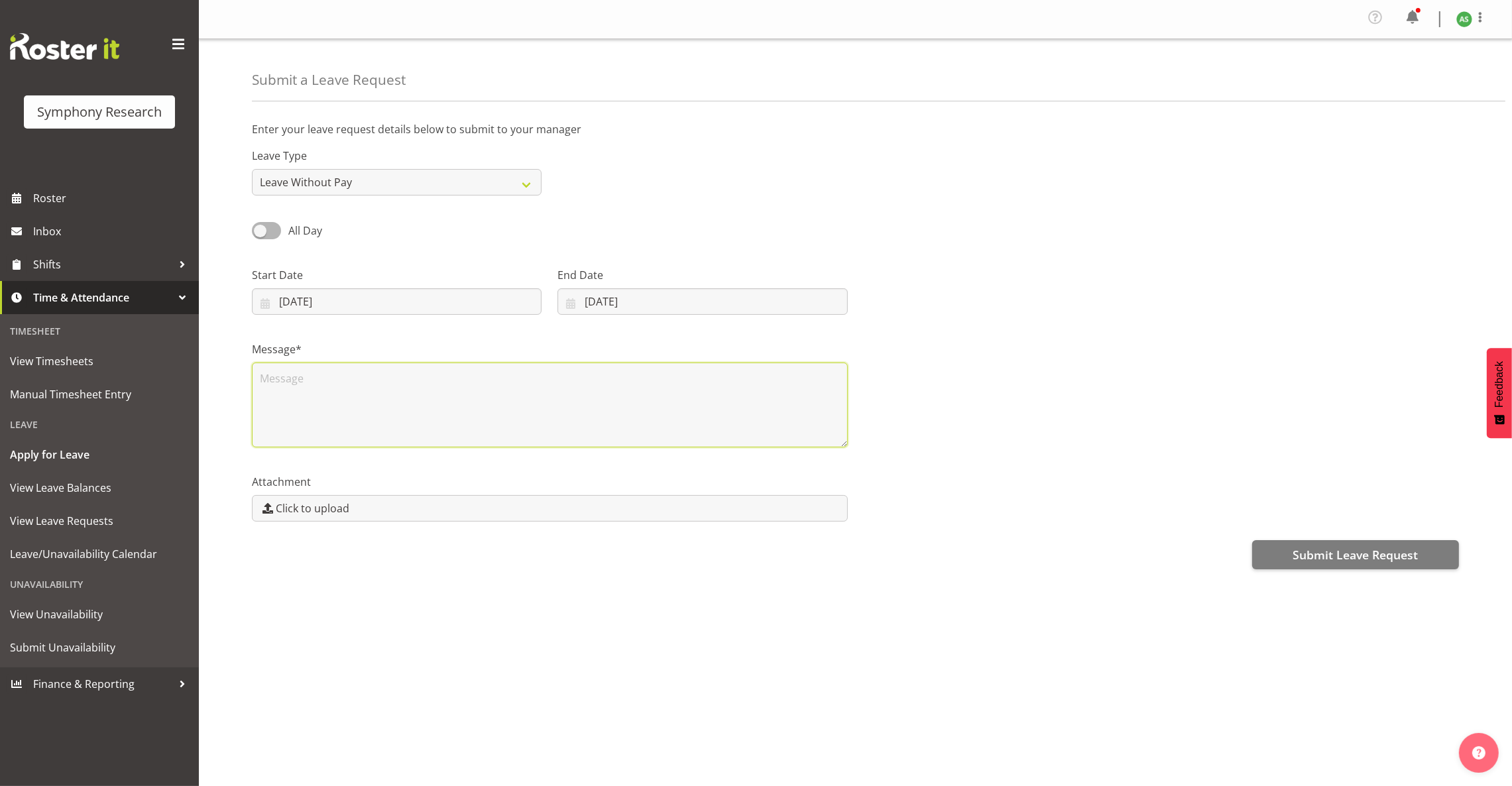
click at [361, 390] on textarea at bounding box center [550, 405] width 596 height 85
drag, startPoint x: 353, startPoint y: 397, endPoint x: 357, endPoint y: 390, distance: 8.1
click at [355, 393] on textarea at bounding box center [550, 405] width 596 height 85
type textarea "L"
click at [636, 695] on div "Profile Log Out Submit a Leave Request Enter your leave request details below t…" at bounding box center [855, 393] width 1313 height 786
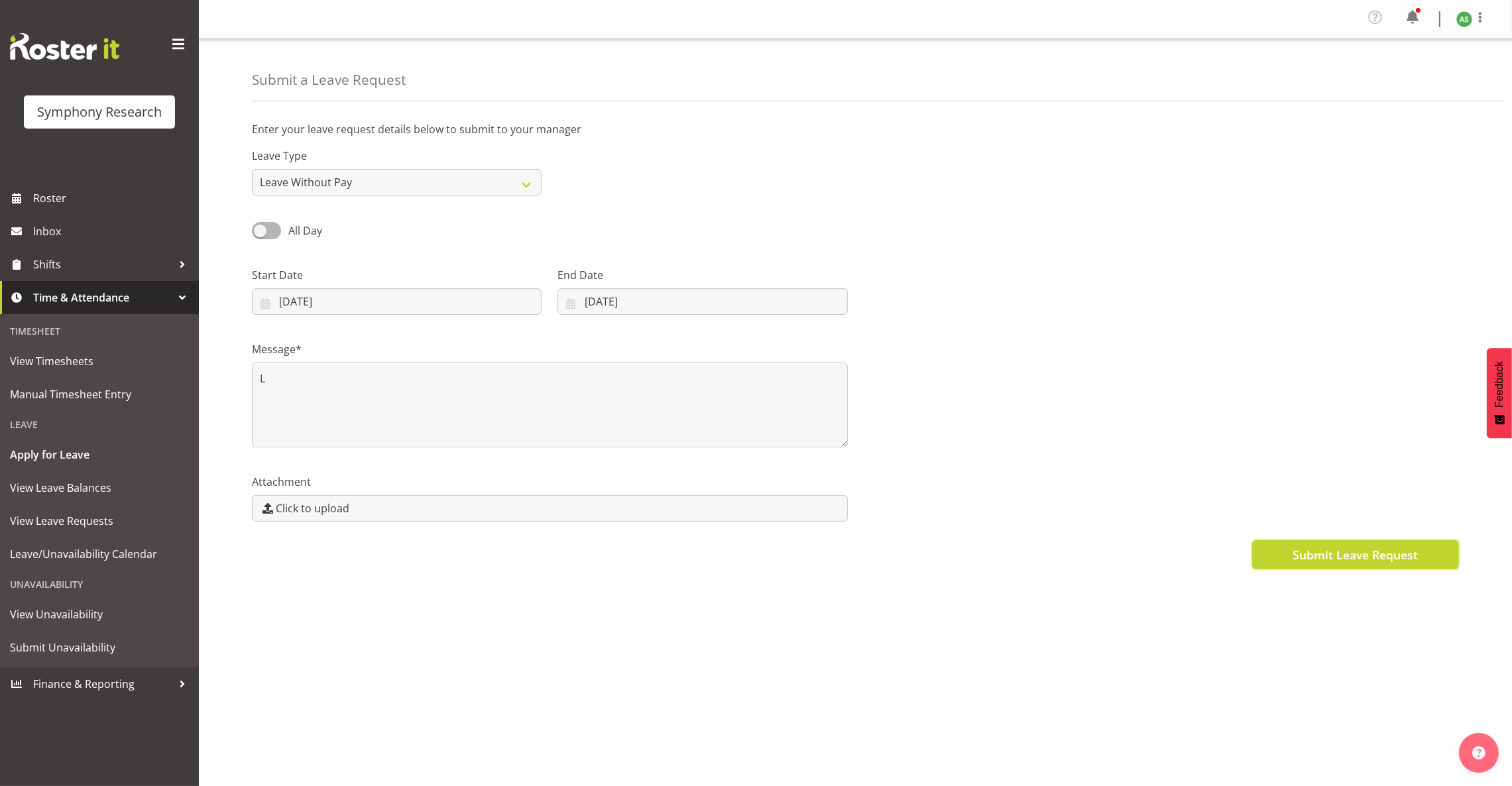
click at [1340, 559] on span "Submit Leave Request" at bounding box center [1355, 555] width 126 height 17
